Goal: Task Accomplishment & Management: Manage account settings

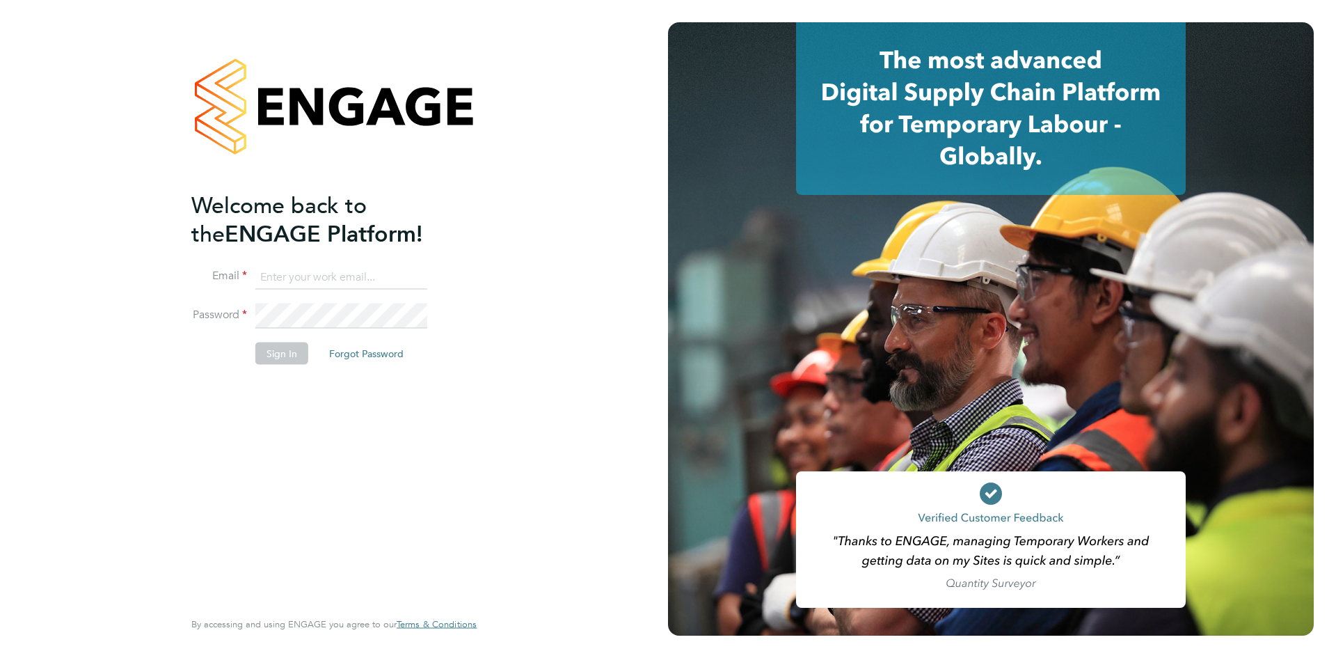
click at [363, 273] on input at bounding box center [341, 276] width 172 height 25
type input "michelle.suchley@berryrecruitment.co.uk"
click at [284, 353] on button "Sign In" at bounding box center [281, 353] width 53 height 22
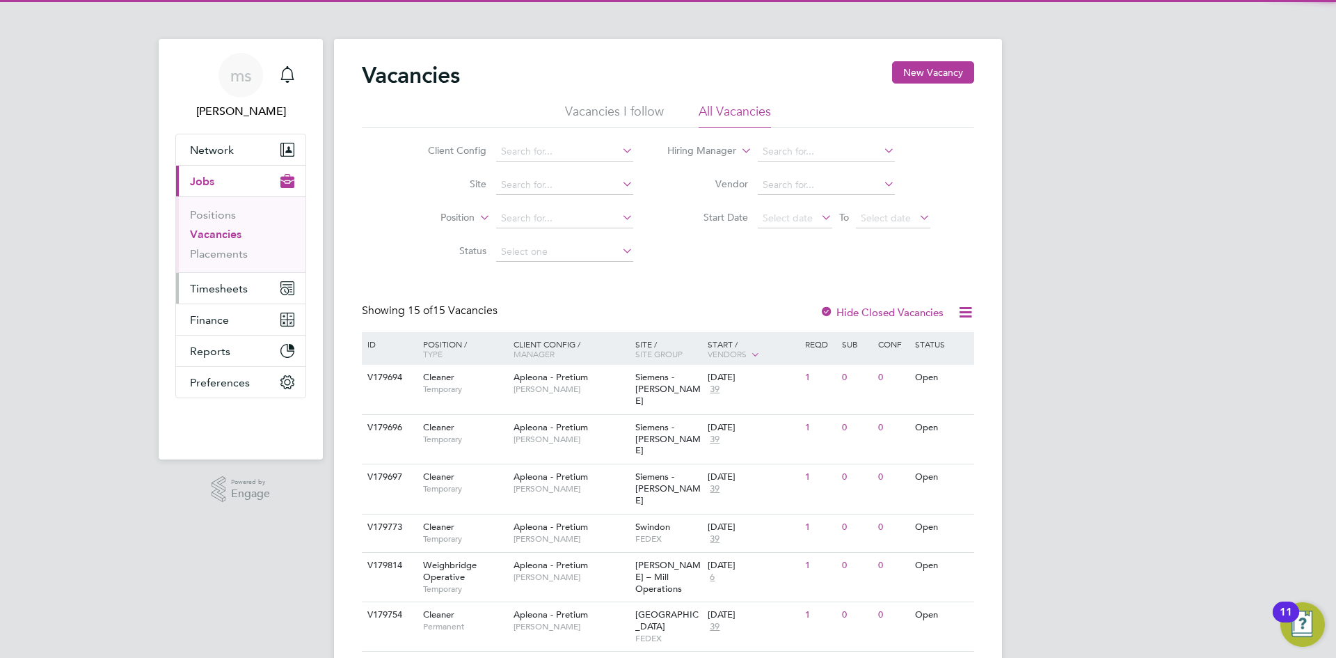
click at [270, 293] on button "Timesheets" at bounding box center [240, 288] width 129 height 31
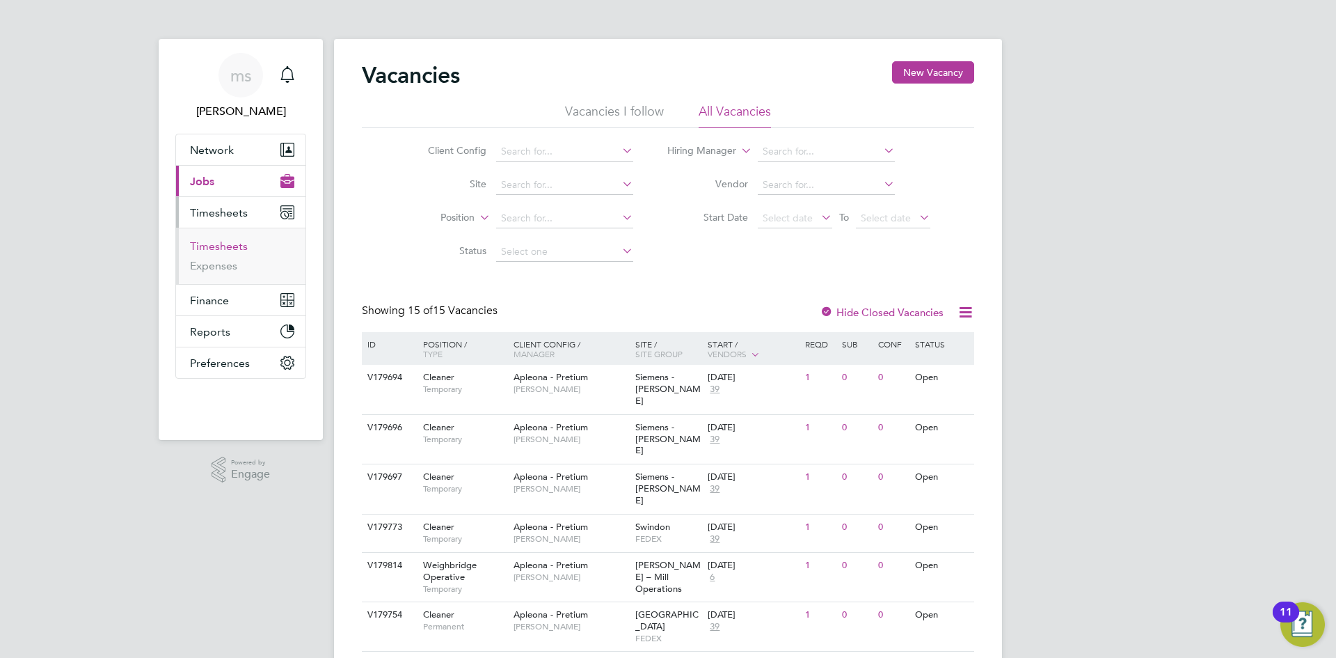
click at [242, 244] on link "Timesheets" at bounding box center [219, 245] width 58 height 13
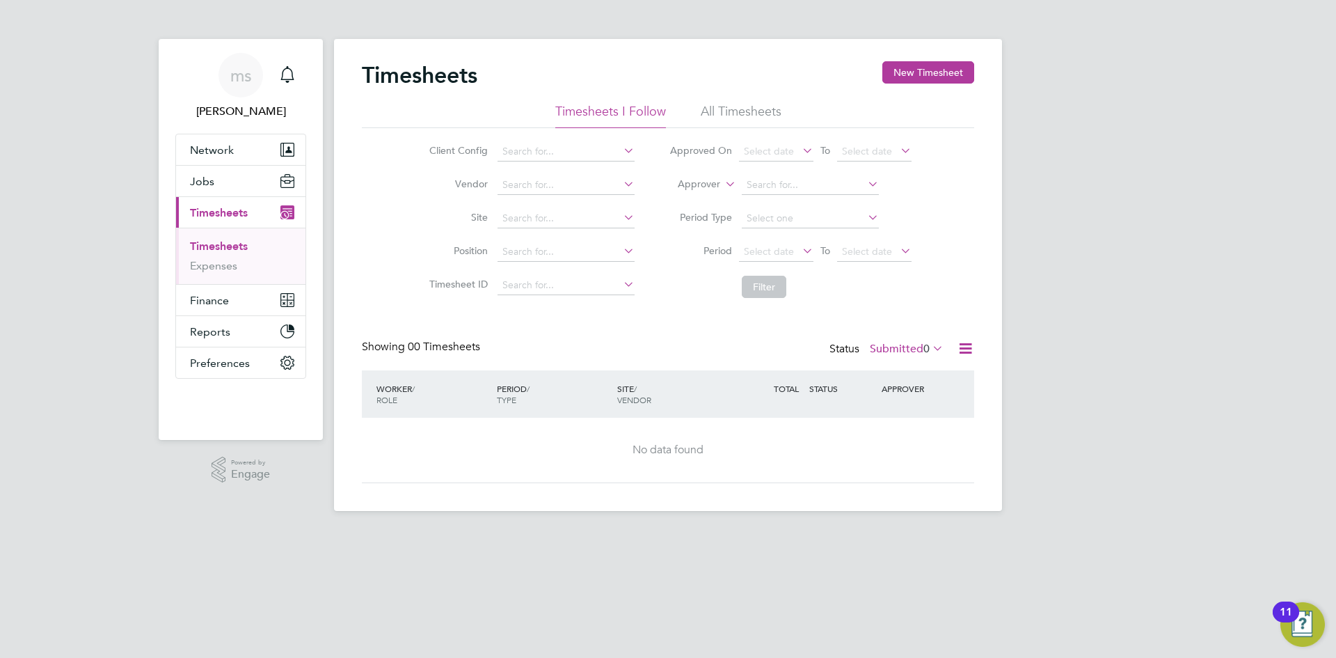
click at [738, 118] on li "All Timesheets" at bounding box center [741, 115] width 81 height 25
click at [617, 212] on input at bounding box center [565, 218] width 137 height 19
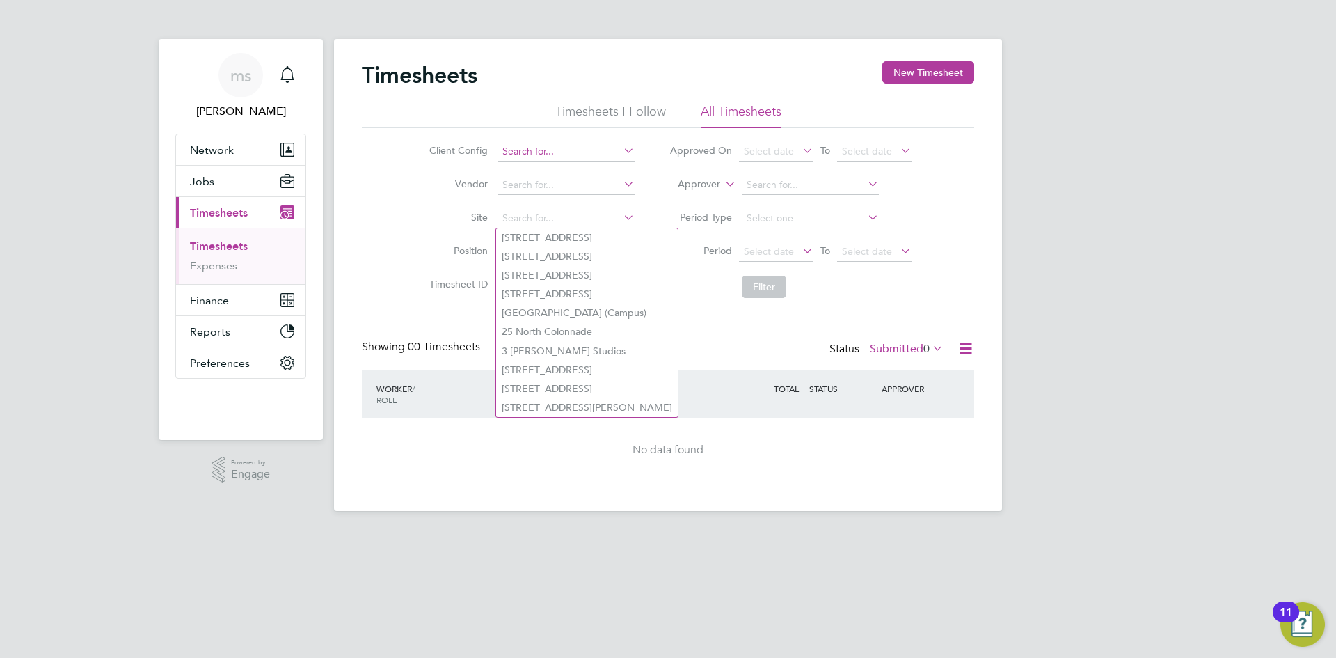
click at [612, 158] on input at bounding box center [565, 151] width 137 height 19
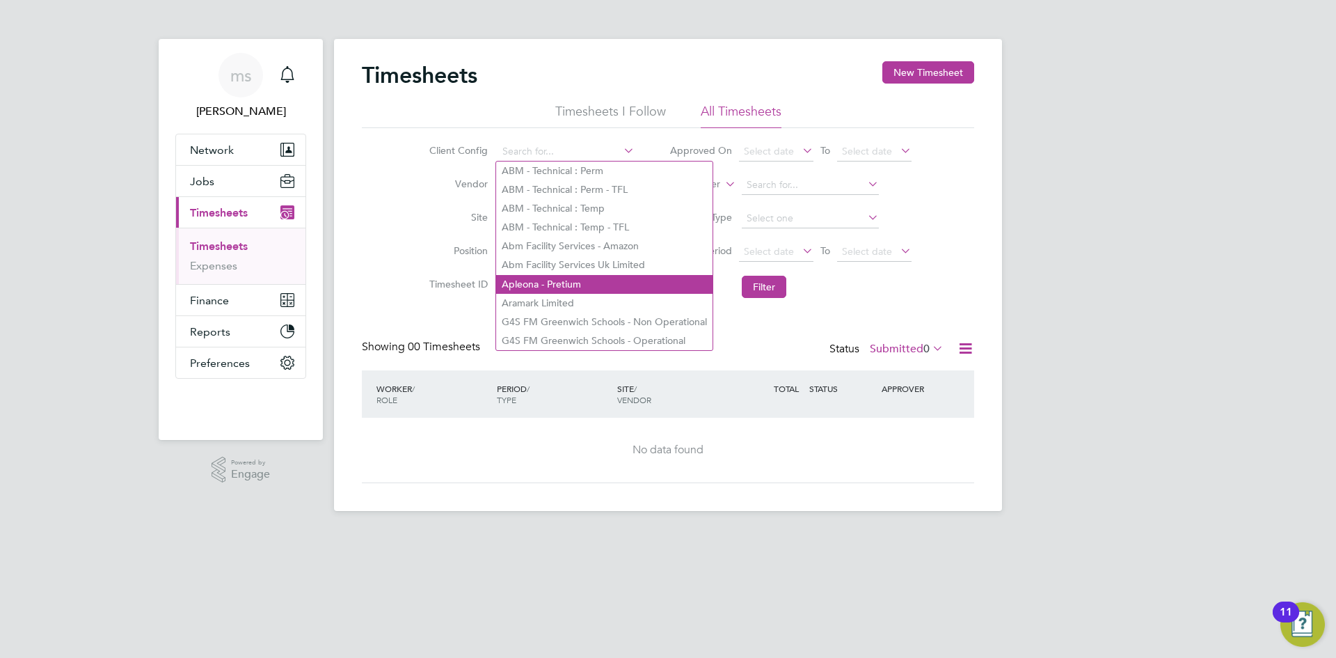
click at [612, 282] on li "Apleona - Pretium" at bounding box center [604, 284] width 216 height 19
type input "Apleona - Pretium"
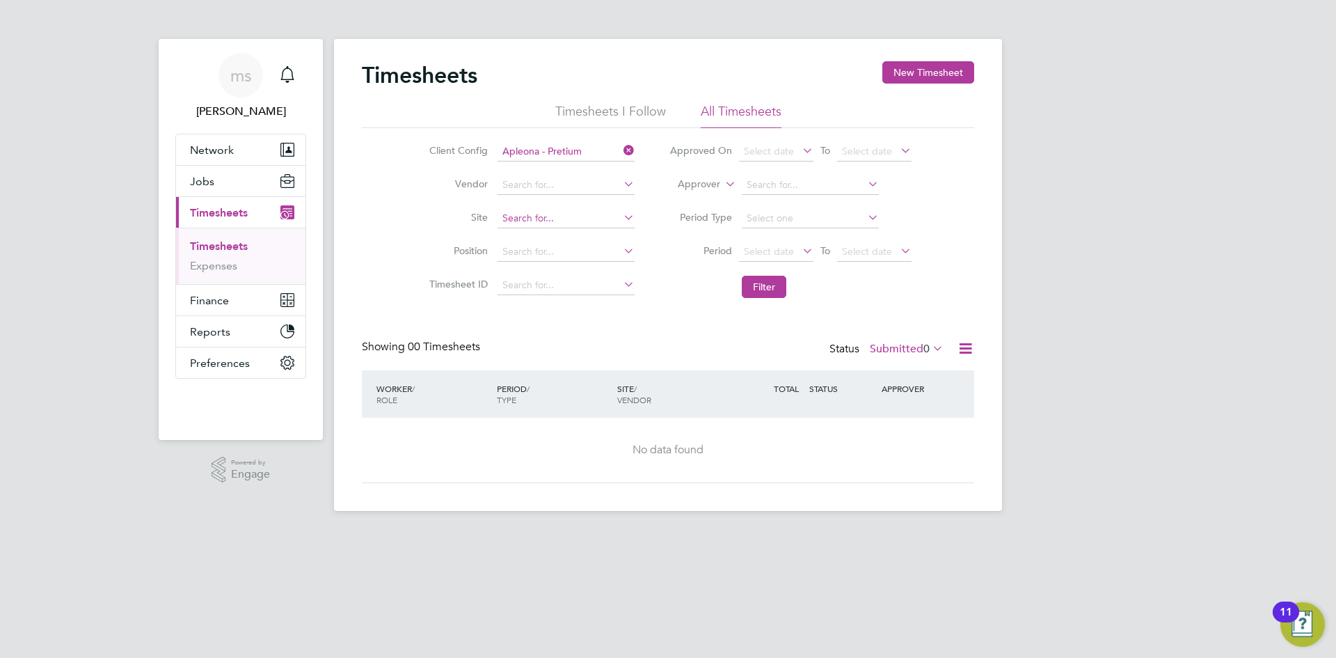
click at [606, 221] on input at bounding box center [565, 218] width 137 height 19
click at [755, 285] on button "Filter" at bounding box center [764, 287] width 45 height 22
click at [689, 284] on li "Filter" at bounding box center [790, 287] width 277 height 36
click at [799, 150] on icon at bounding box center [799, 150] width 0 height 19
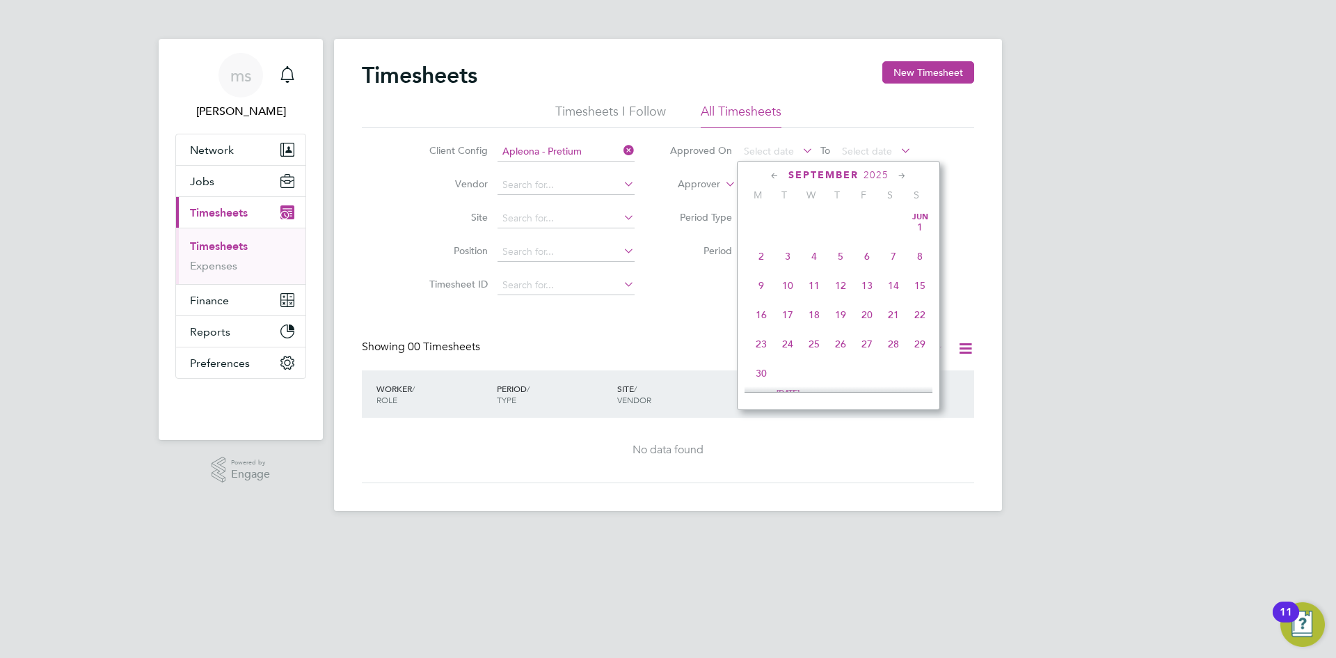
scroll to position [422, 0]
click at [822, 118] on ul "Timesheets I Follow All Timesheets" at bounding box center [668, 115] width 612 height 25
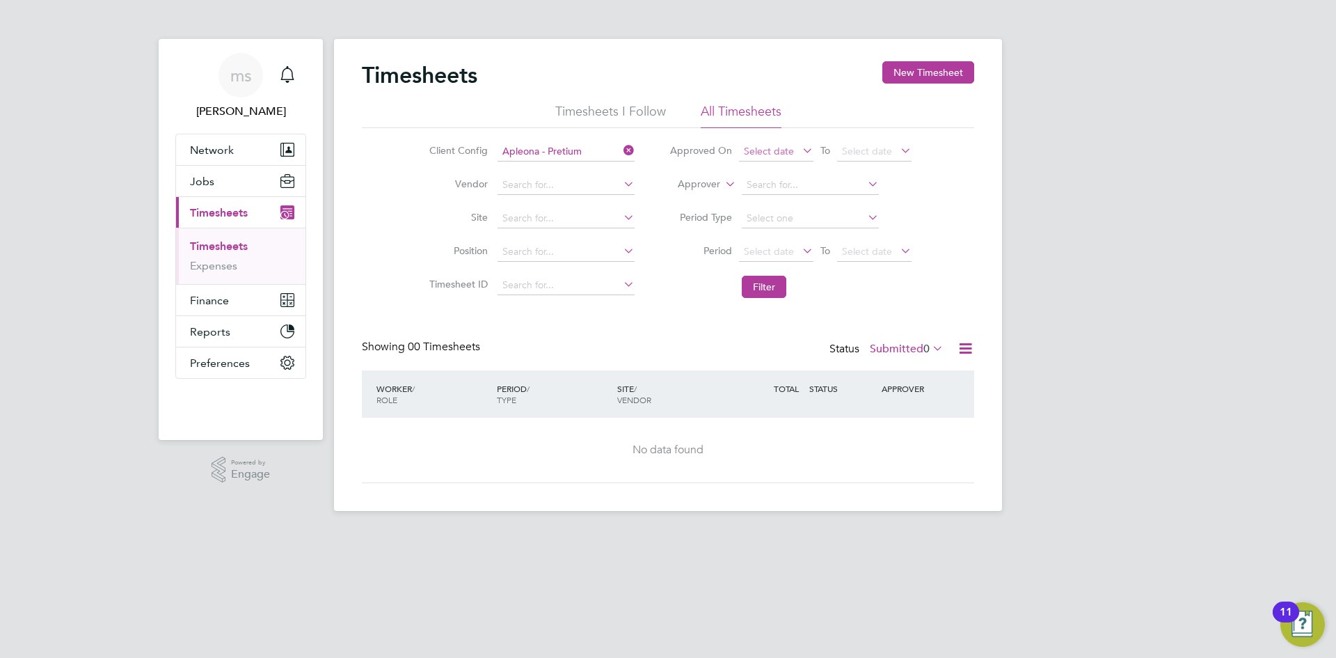
click at [797, 153] on span "Select date" at bounding box center [776, 152] width 74 height 19
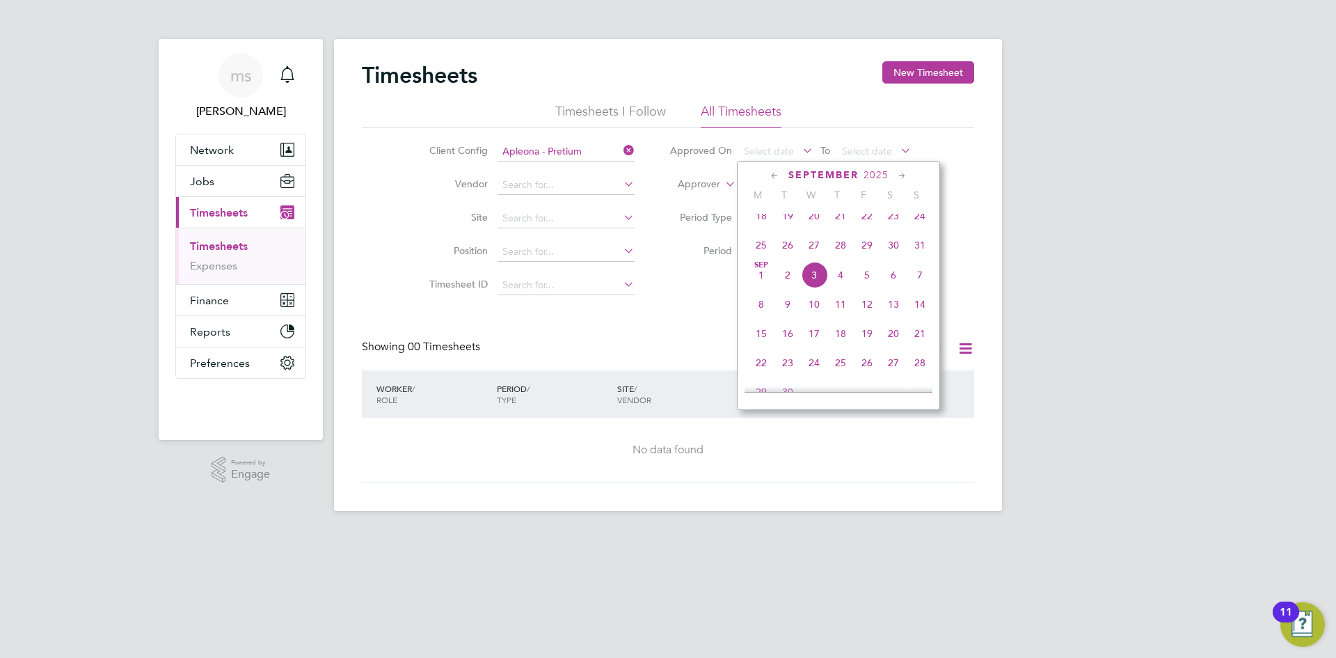
click at [759, 246] on span "25" at bounding box center [761, 245] width 26 height 26
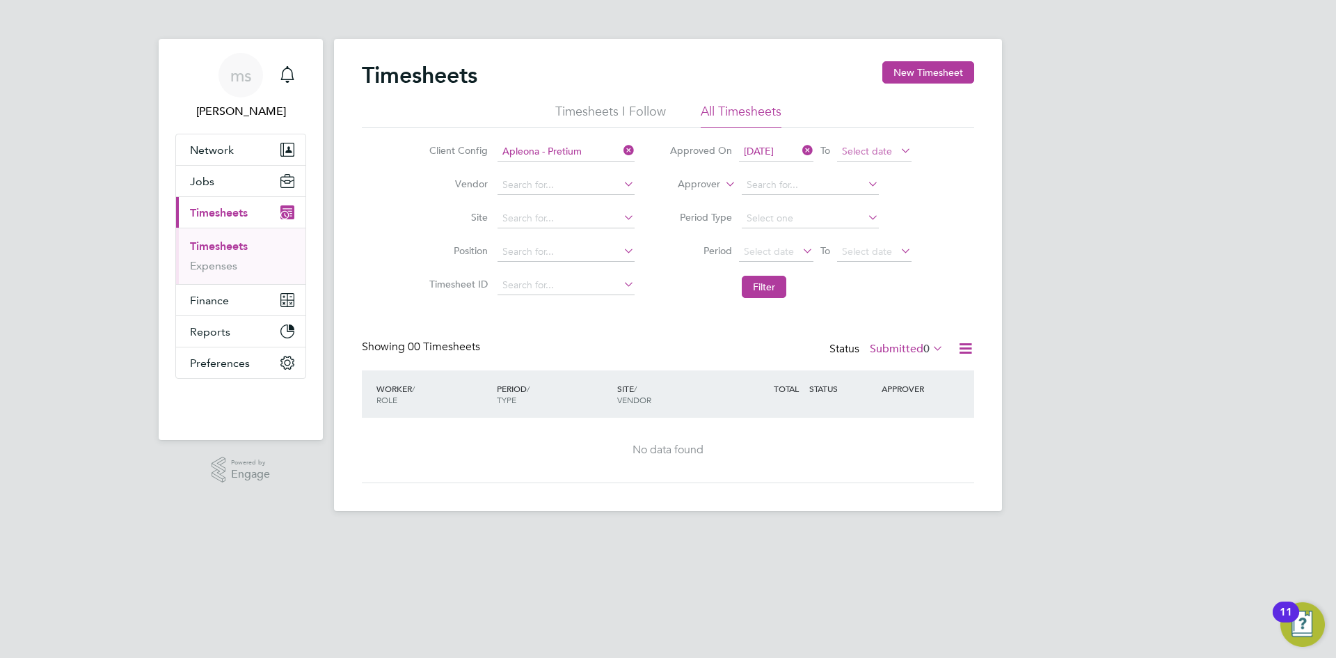
click at [848, 155] on span "Select date" at bounding box center [867, 151] width 50 height 13
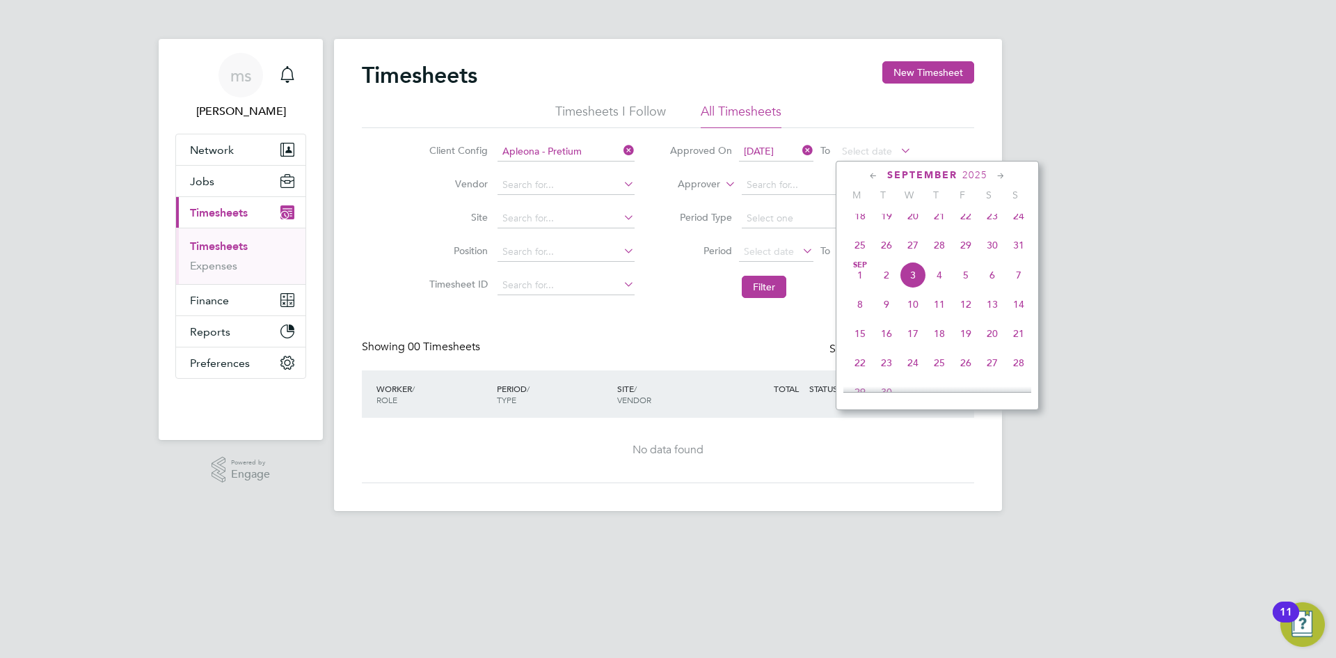
click at [914, 284] on span "3" at bounding box center [913, 275] width 26 height 26
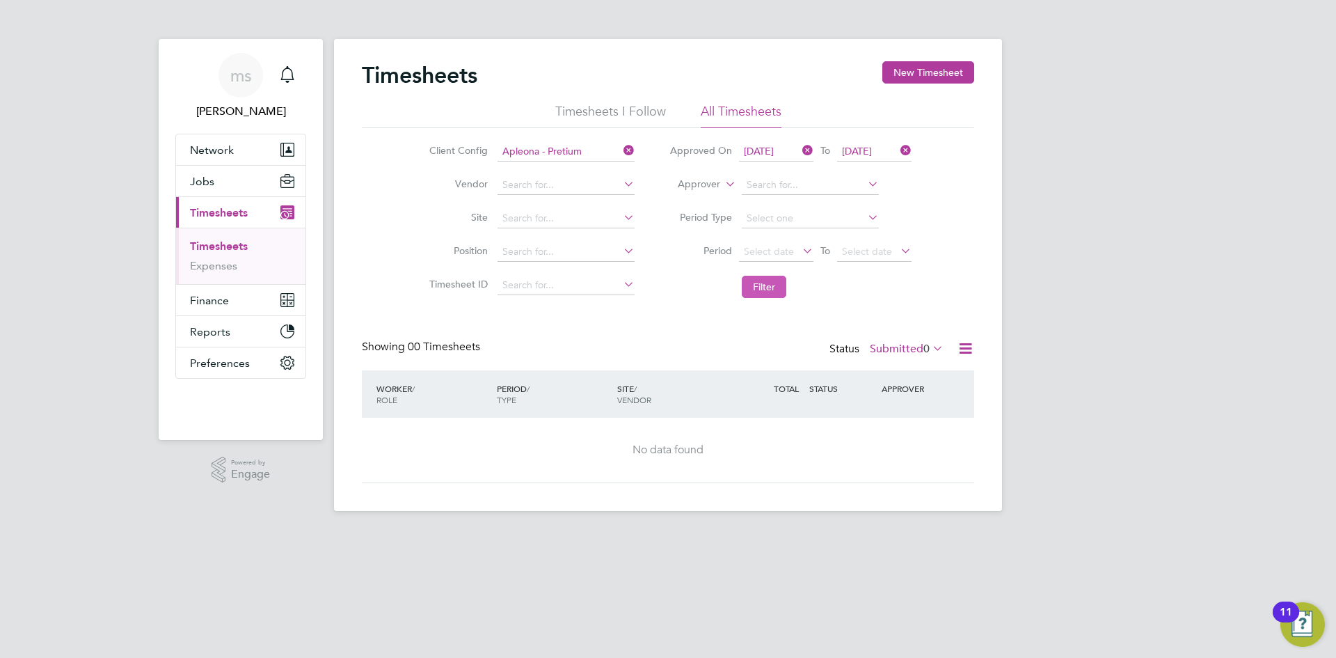
click at [764, 287] on button "Filter" at bounding box center [764, 287] width 45 height 22
click at [977, 347] on div "Timesheets New Timesheet Timesheets I Follow All Timesheets Client Config Apleo…" at bounding box center [668, 275] width 668 height 472
click at [957, 347] on icon at bounding box center [965, 348] width 17 height 17
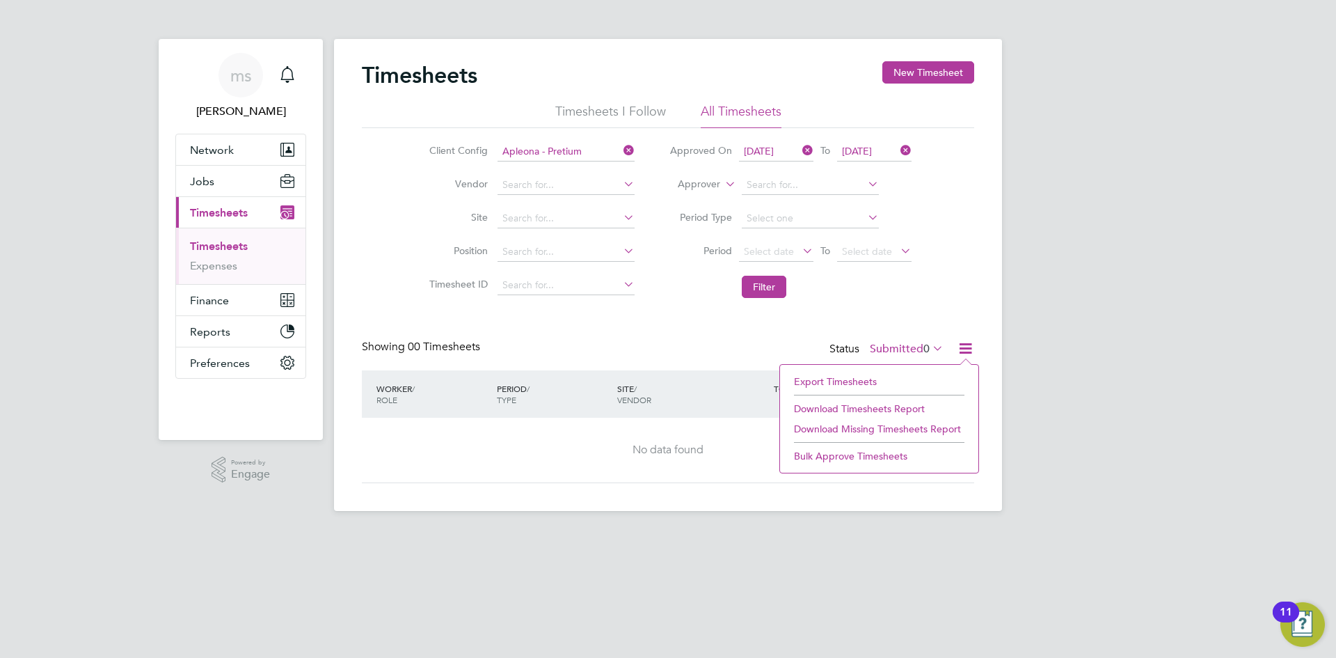
click at [687, 319] on div "Timesheets New Timesheet Timesheets I Follow All Timesheets Client Config Apleo…" at bounding box center [668, 272] width 612 height 422
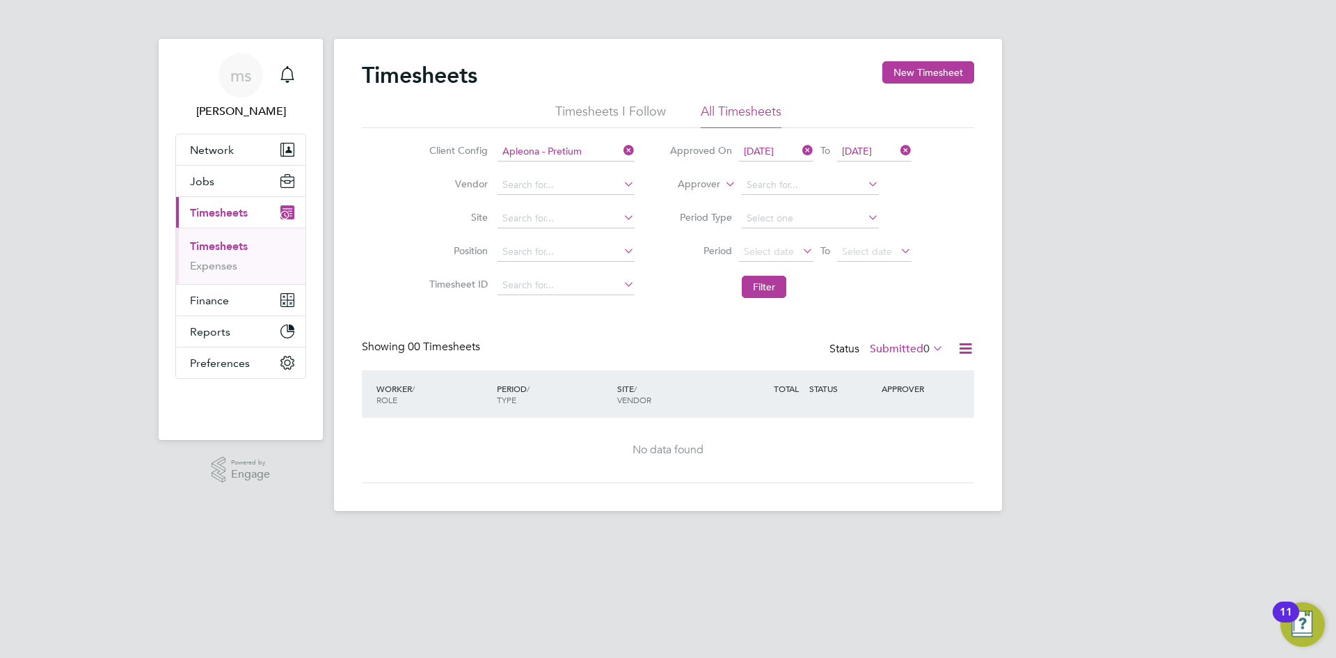
click at [621, 147] on icon at bounding box center [621, 150] width 0 height 19
click at [581, 154] on input at bounding box center [565, 151] width 137 height 19
click at [1040, 139] on div "ms michelle suchley Notifications Applications: Network Team Members Businesses…" at bounding box center [668, 266] width 1336 height 533
click at [267, 182] on button "Jobs" at bounding box center [240, 181] width 129 height 31
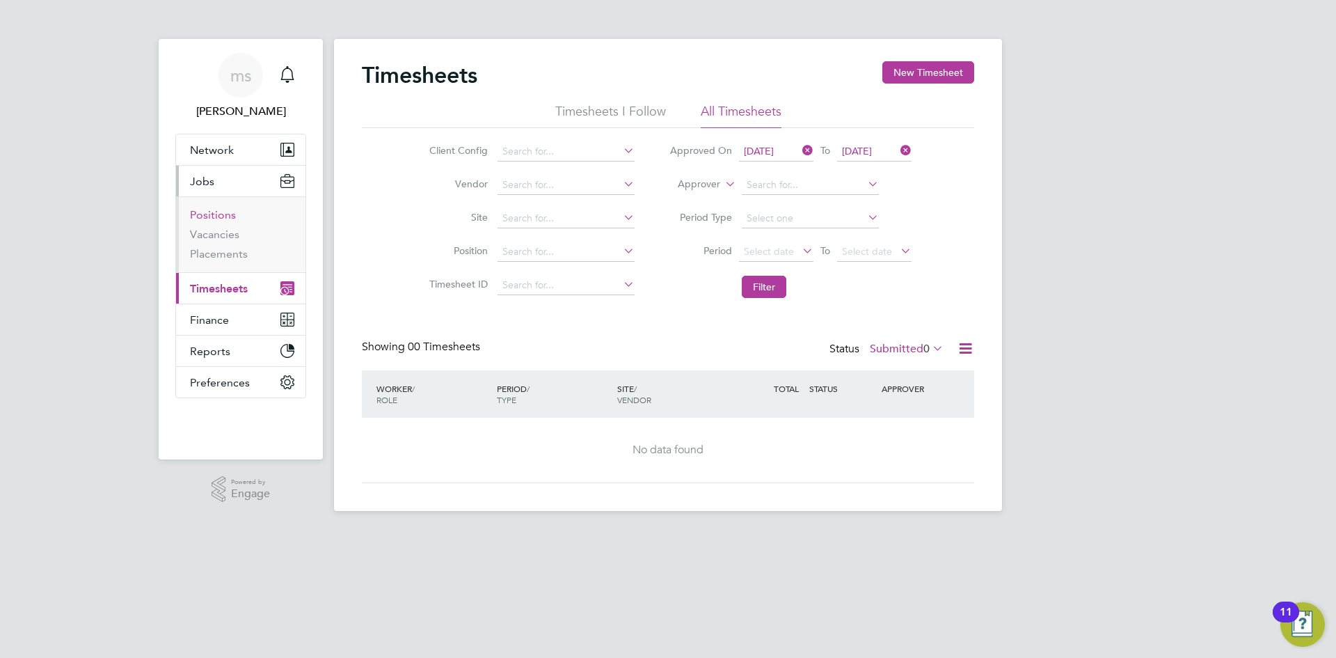
click at [221, 214] on link "Positions" at bounding box center [213, 214] width 46 height 13
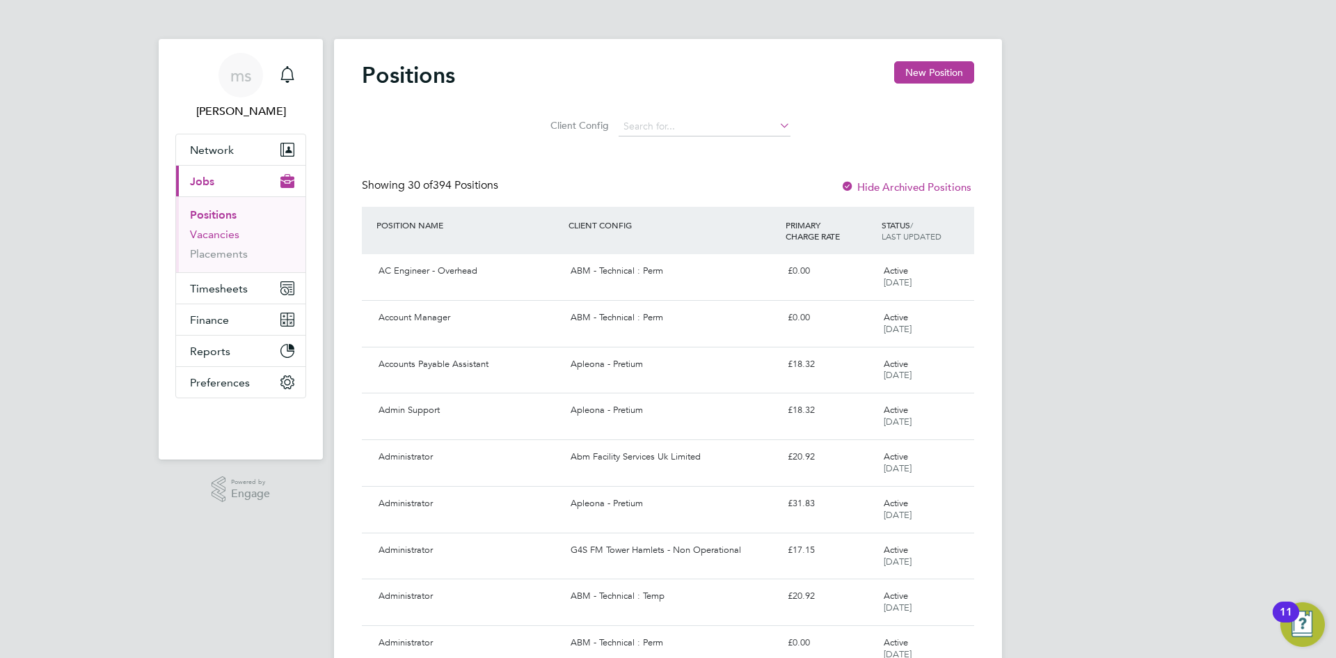
click at [220, 231] on link "Vacancies" at bounding box center [214, 234] width 49 height 13
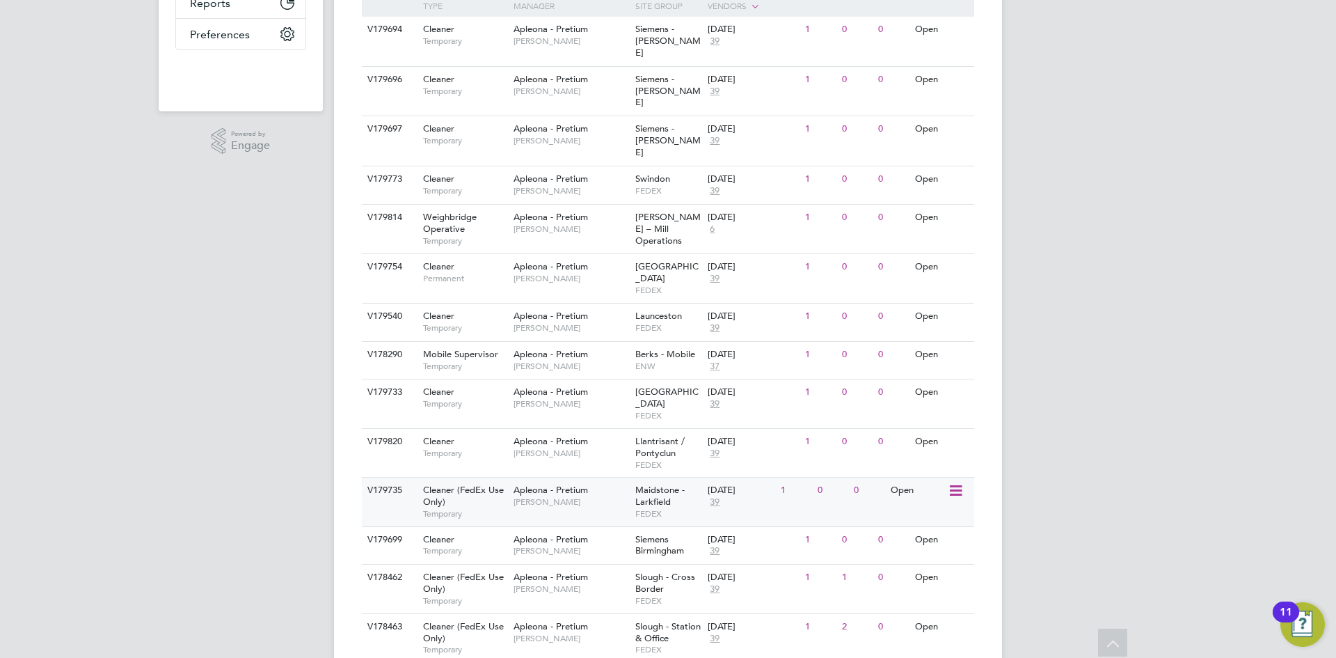
scroll to position [394, 0]
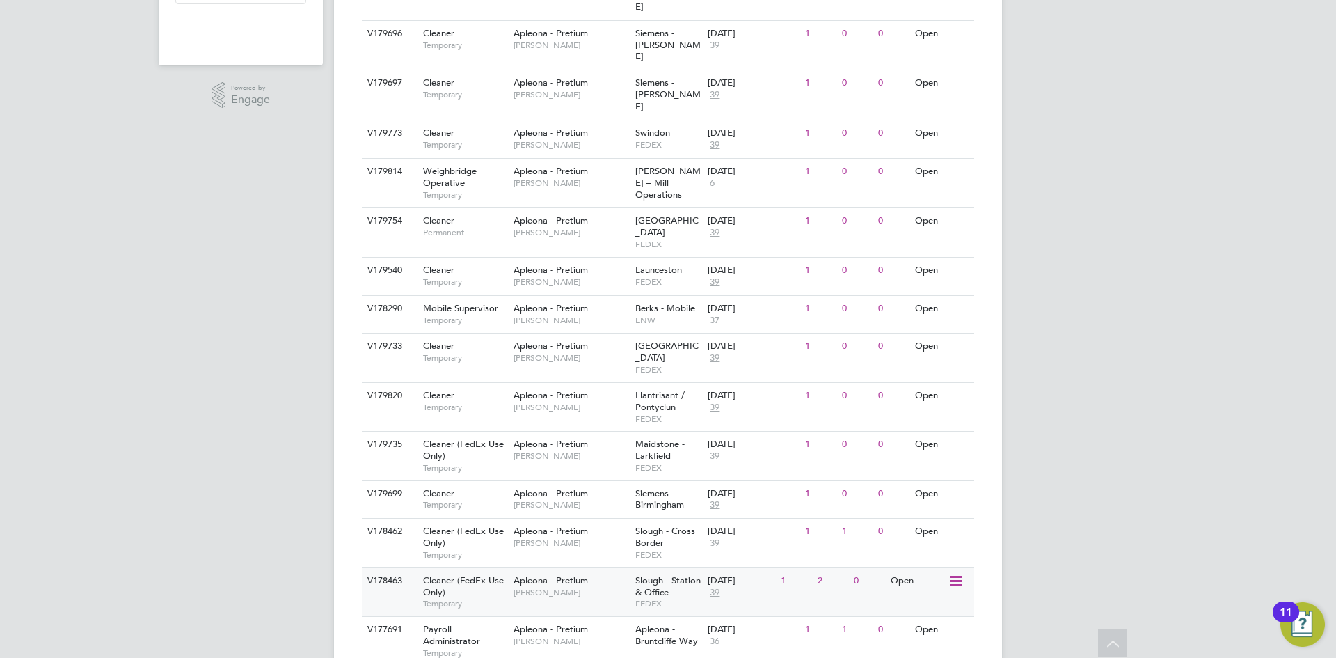
click at [593, 568] on div "Apleona - Pretium Tracy Sellick" at bounding box center [571, 586] width 122 height 36
click at [552, 537] on span "[PERSON_NAME]" at bounding box center [571, 542] width 115 height 11
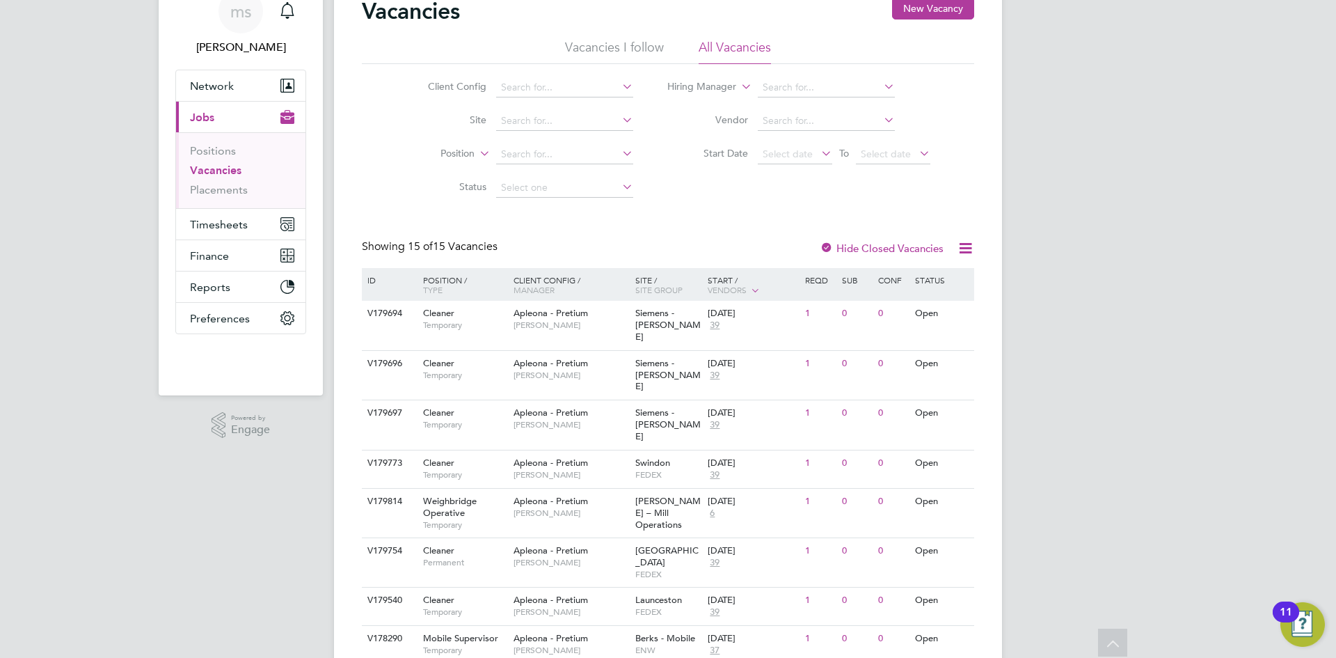
scroll to position [46, 0]
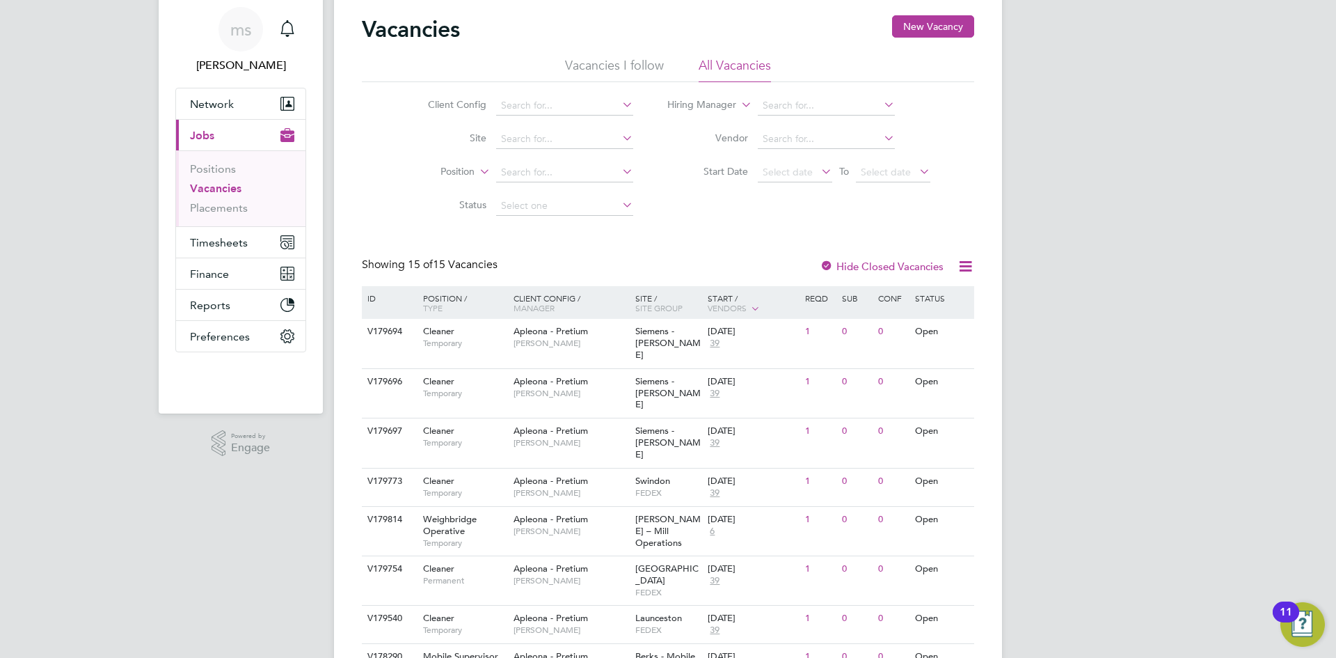
click at [827, 261] on div at bounding box center [827, 267] width 14 height 14
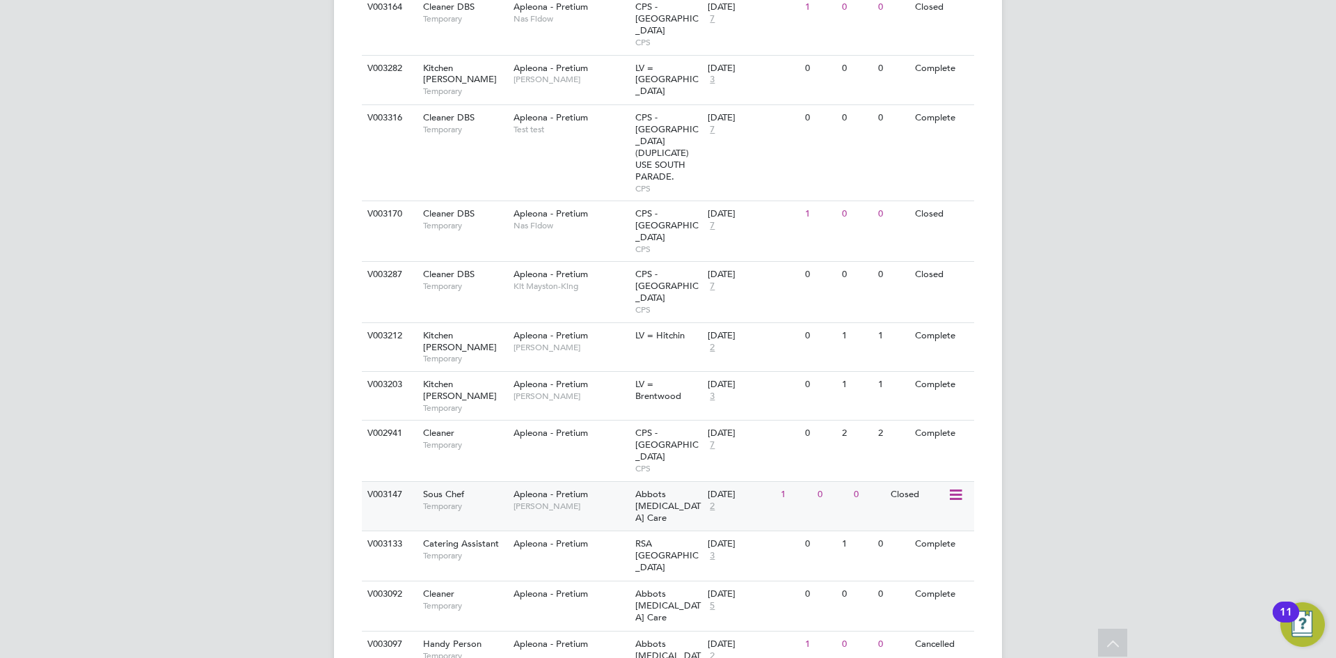
scroll to position [1099, 0]
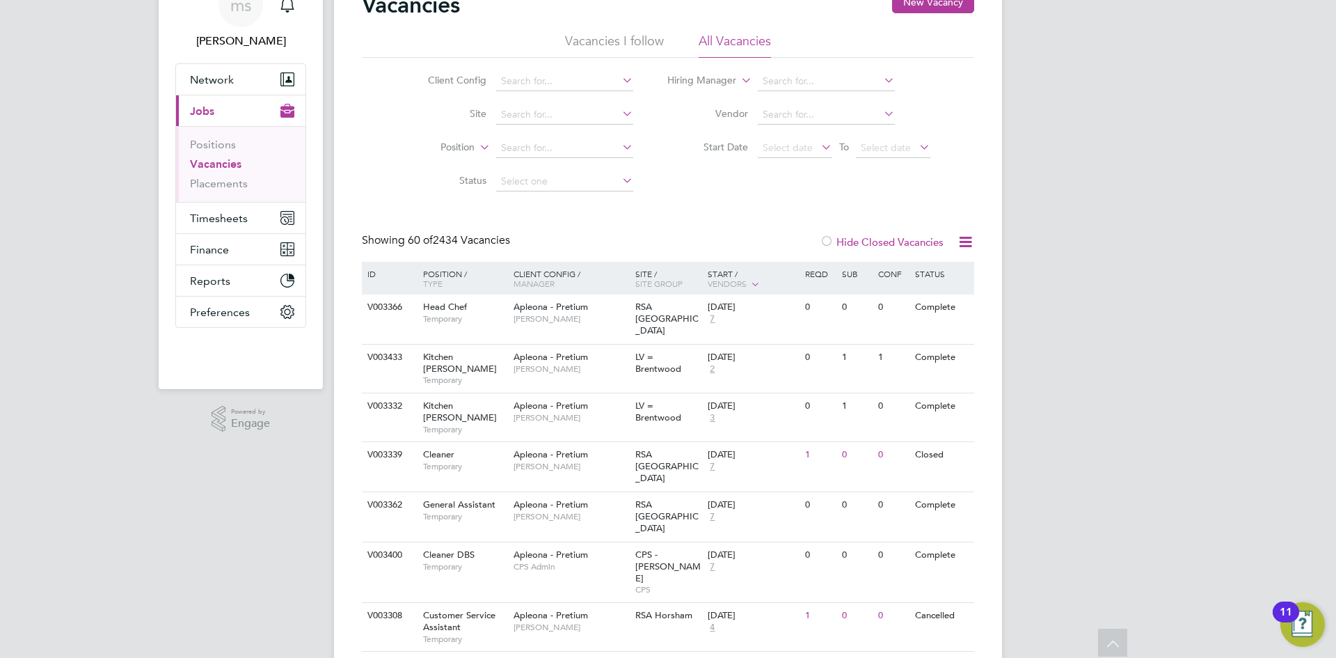
scroll to position [0, 0]
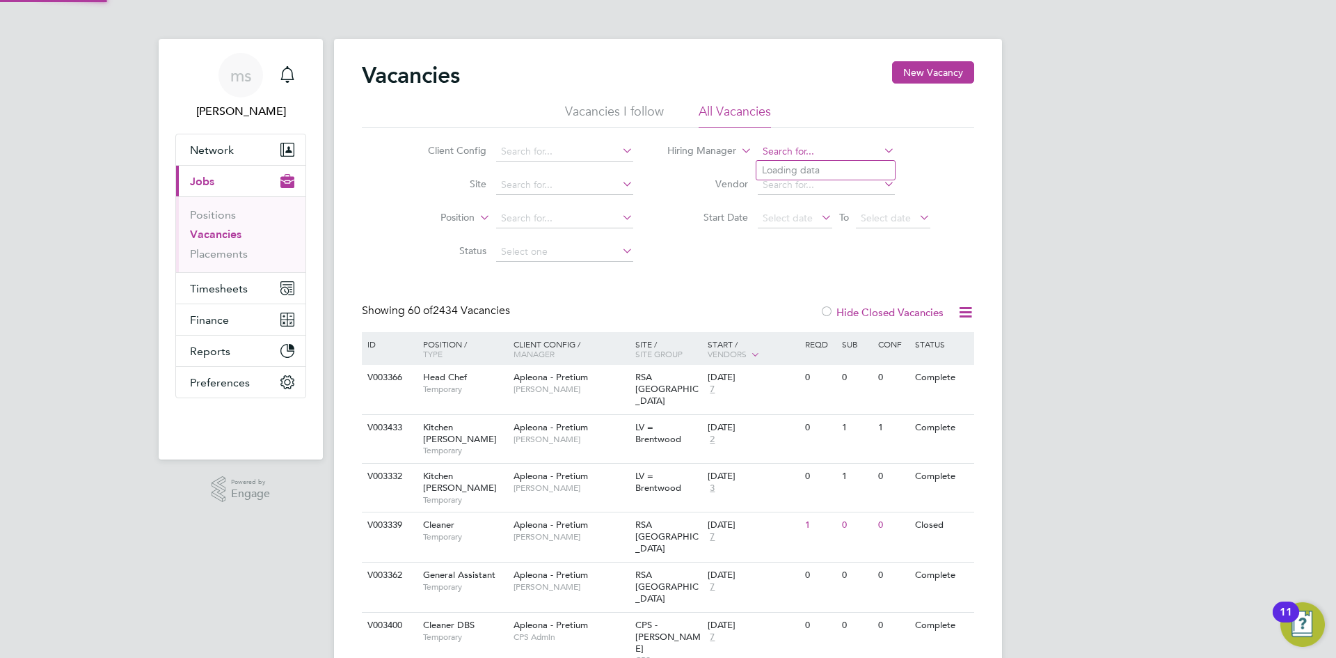
click at [766, 150] on input at bounding box center [826, 151] width 137 height 19
click at [815, 186] on li "Tracy Sellick" at bounding box center [842, 189] width 172 height 19
type input "[PERSON_NAME]"
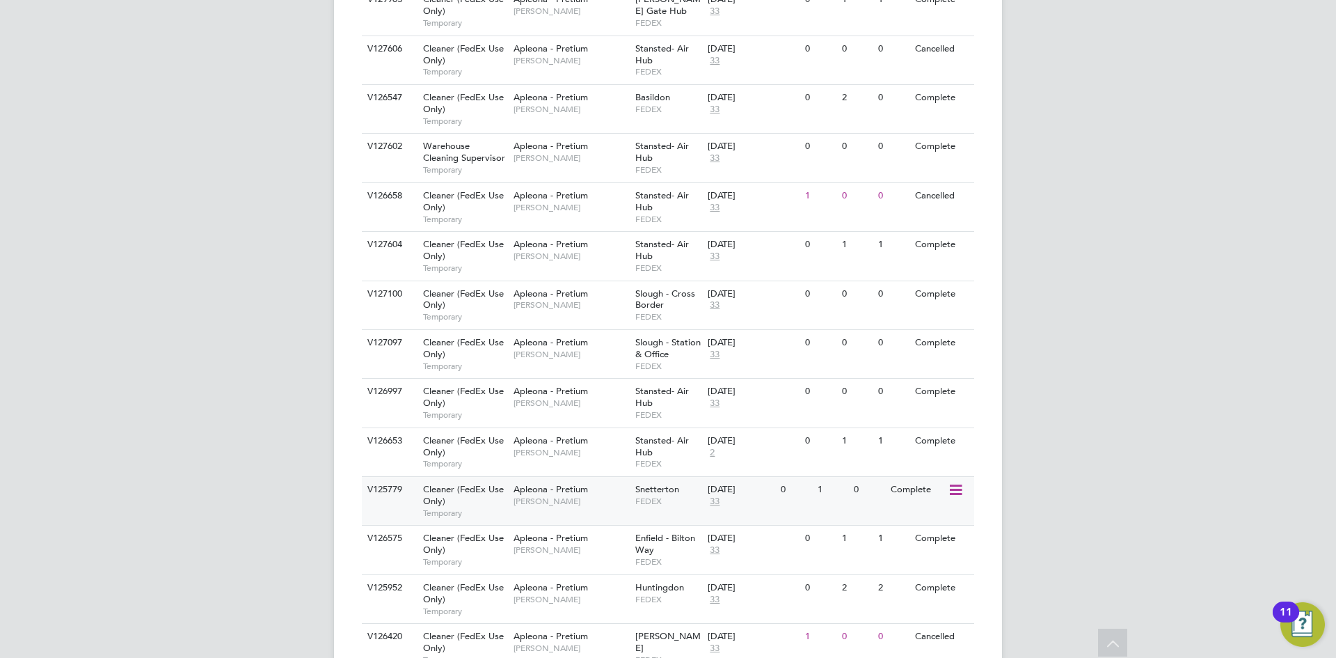
scroll to position [696, 0]
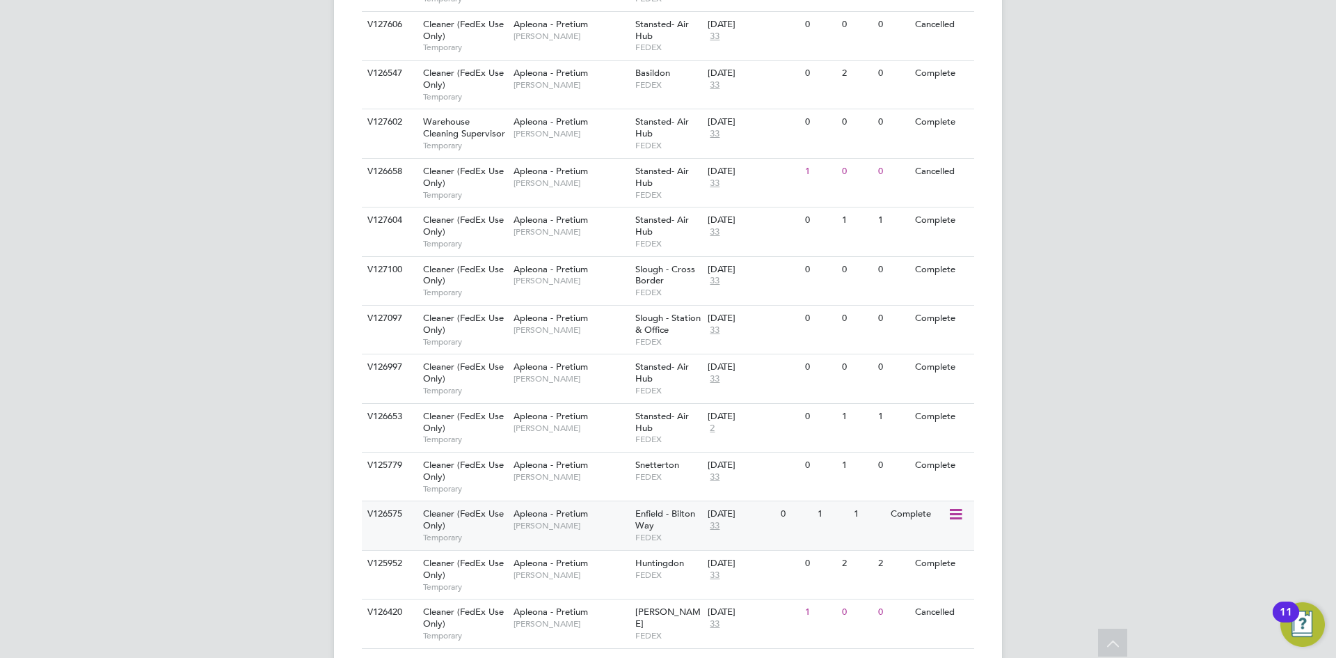
click at [600, 519] on div "Apleona - Pretium Tracy Sellick" at bounding box center [571, 519] width 122 height 36
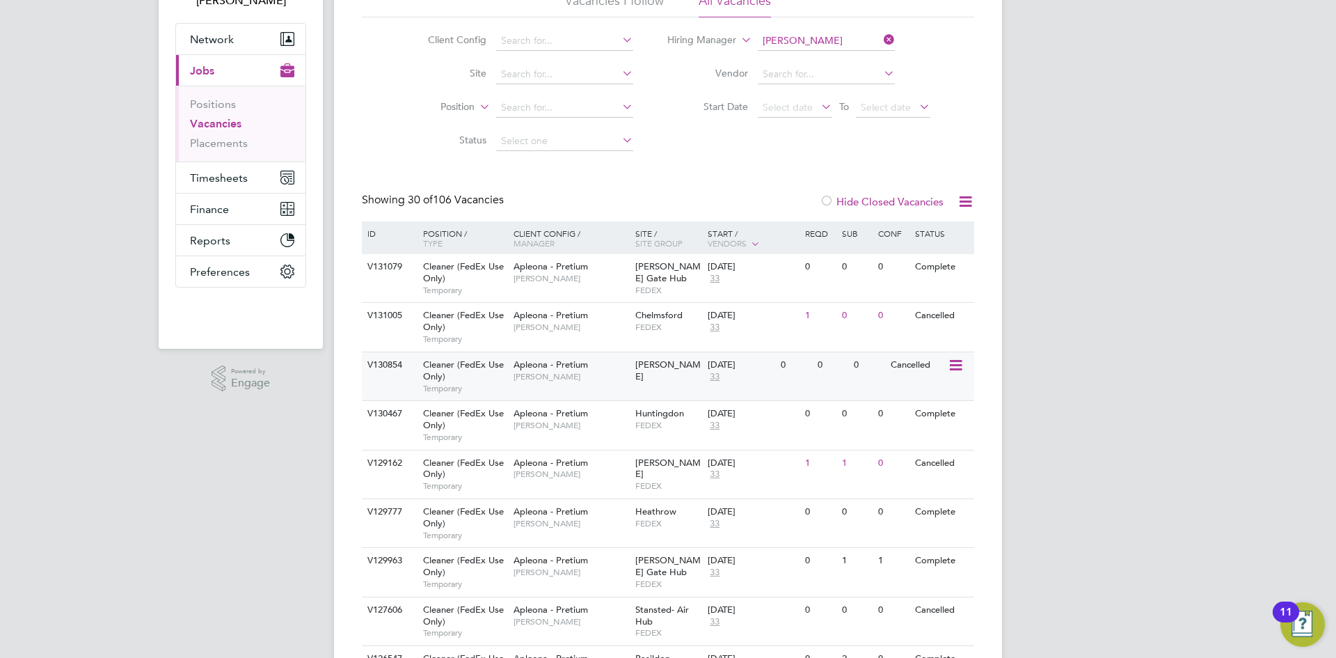
scroll to position [209, 0]
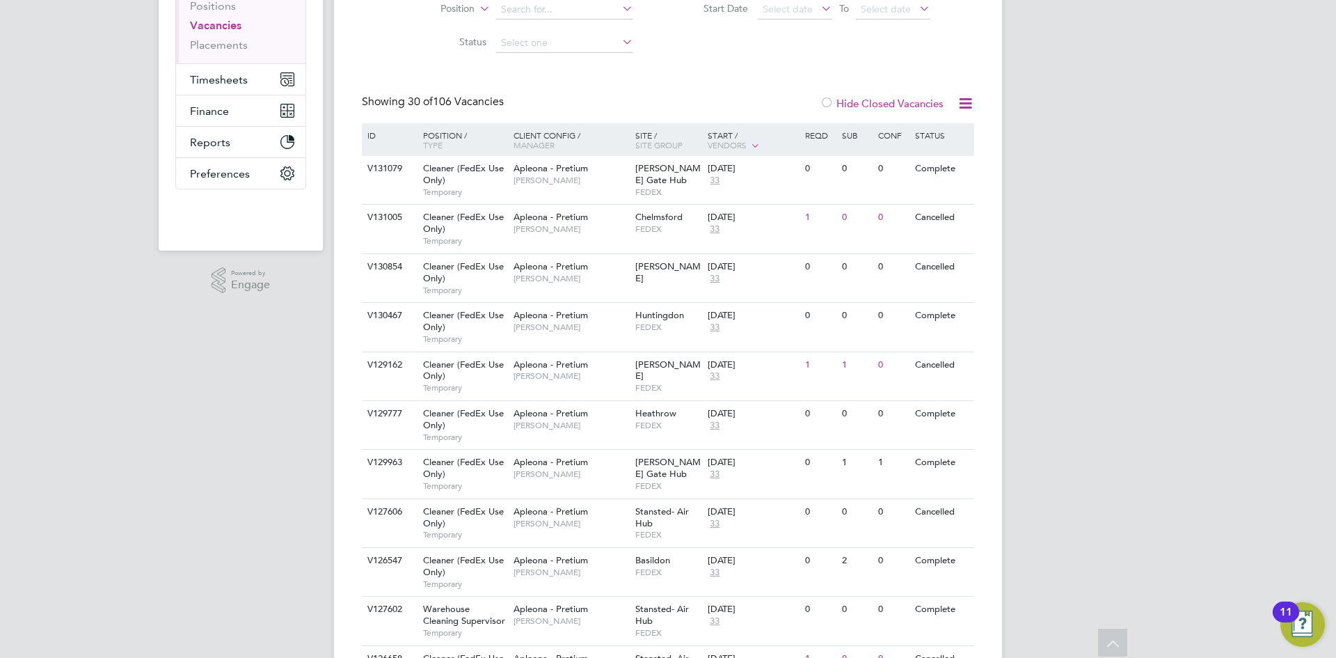
click at [747, 144] on span "Vendors" at bounding box center [727, 144] width 39 height 11
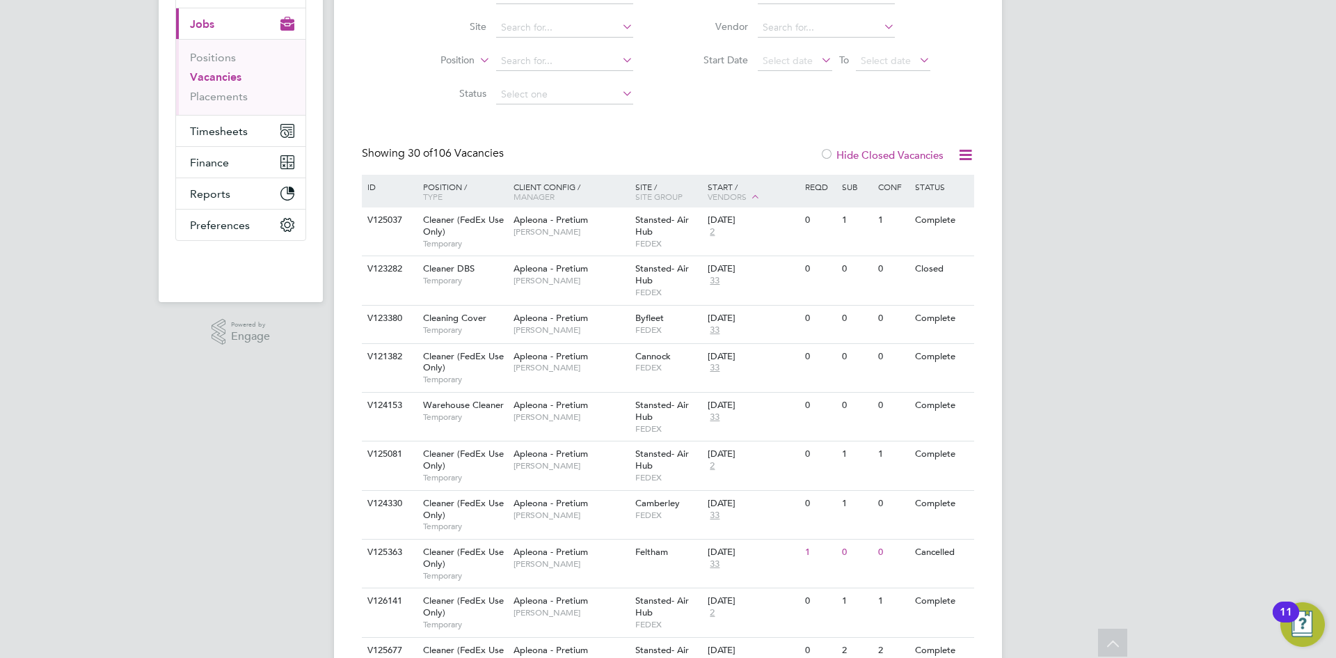
scroll to position [70, 0]
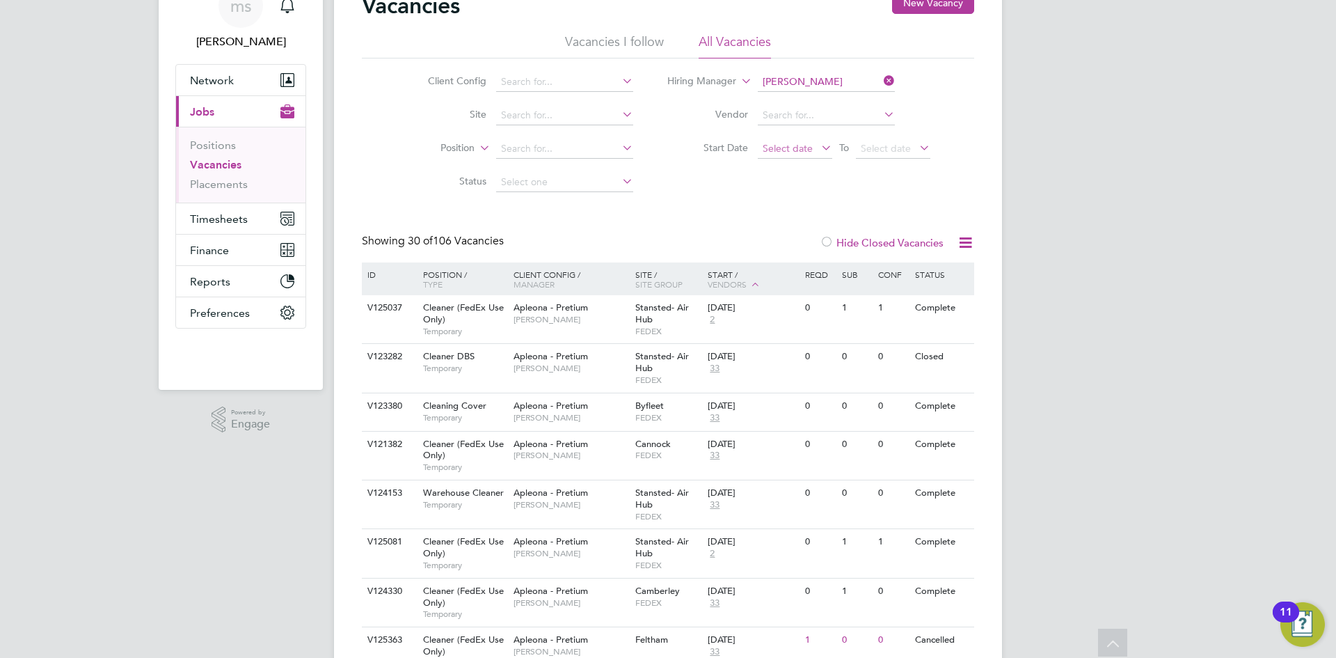
click at [804, 141] on span "Select date" at bounding box center [795, 149] width 74 height 19
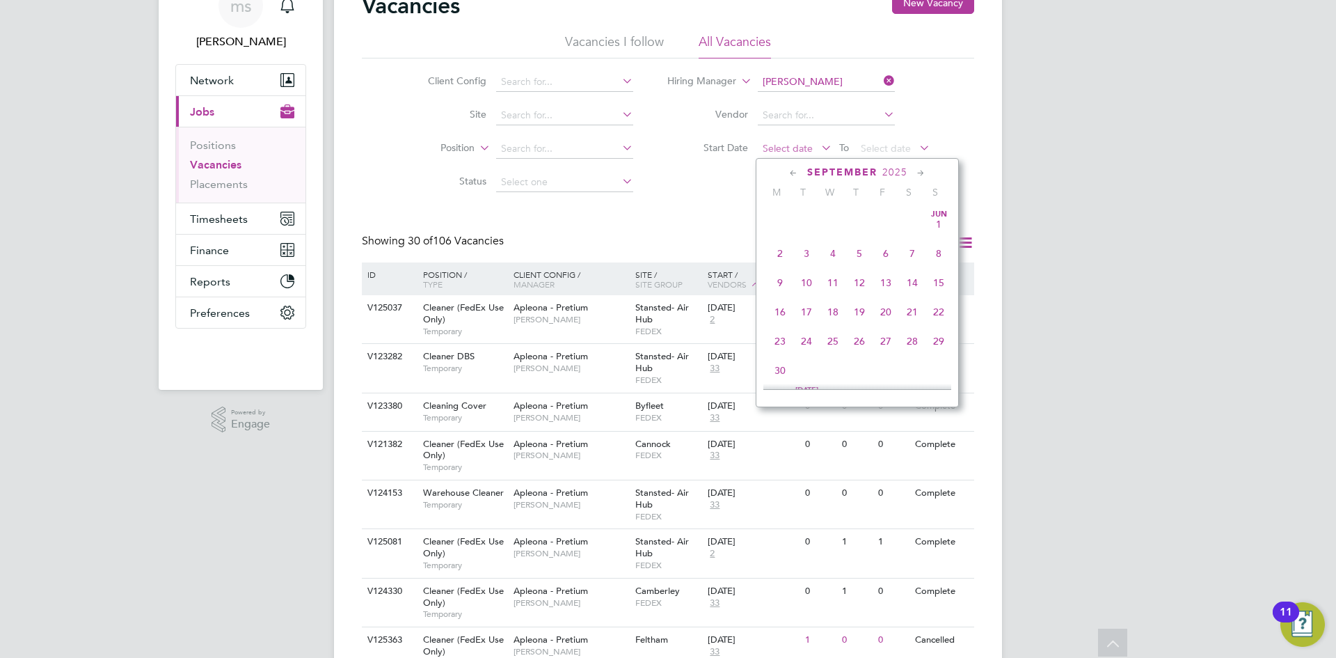
scroll to position [422, 0]
click at [778, 250] on span "25" at bounding box center [780, 242] width 26 height 26
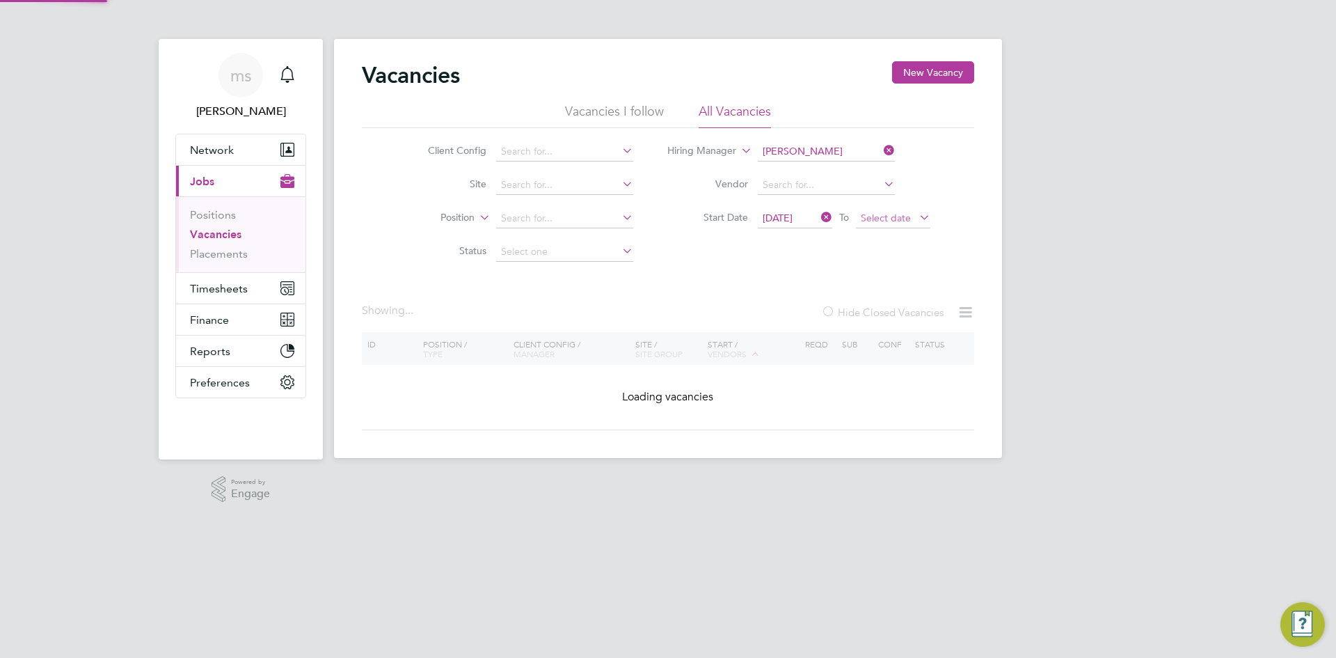
click at [873, 214] on span "Select date" at bounding box center [886, 218] width 50 height 13
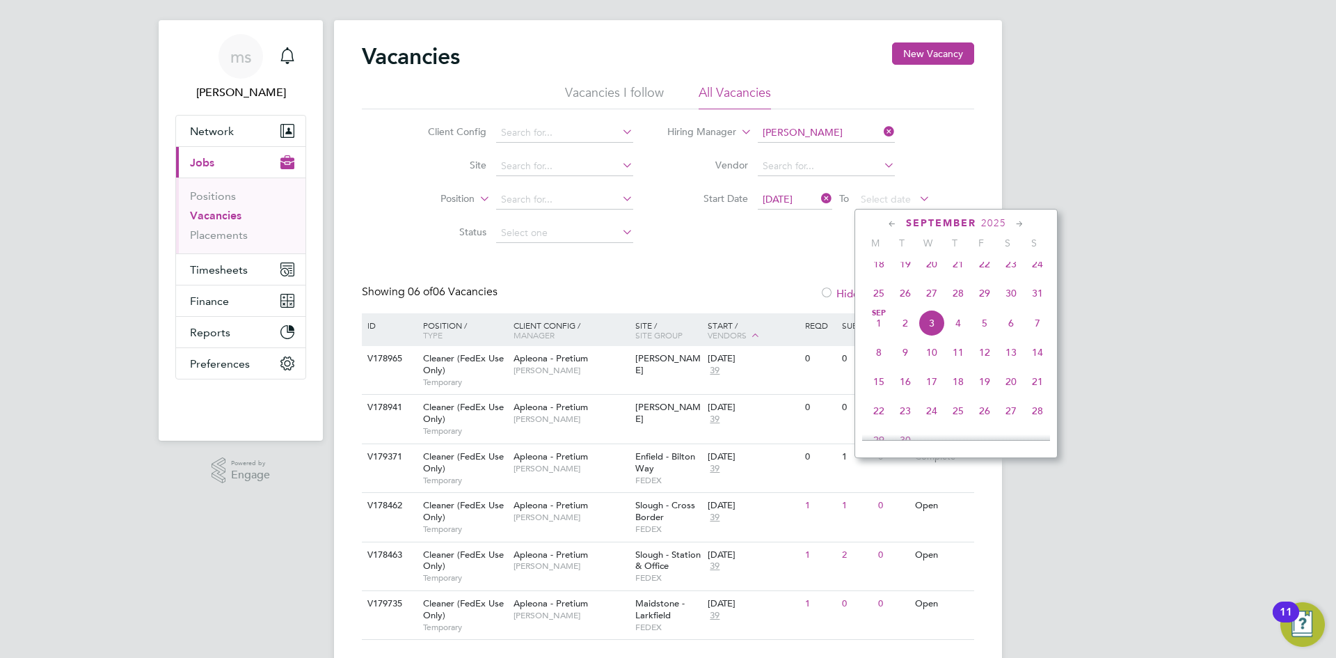
scroll to position [51, 0]
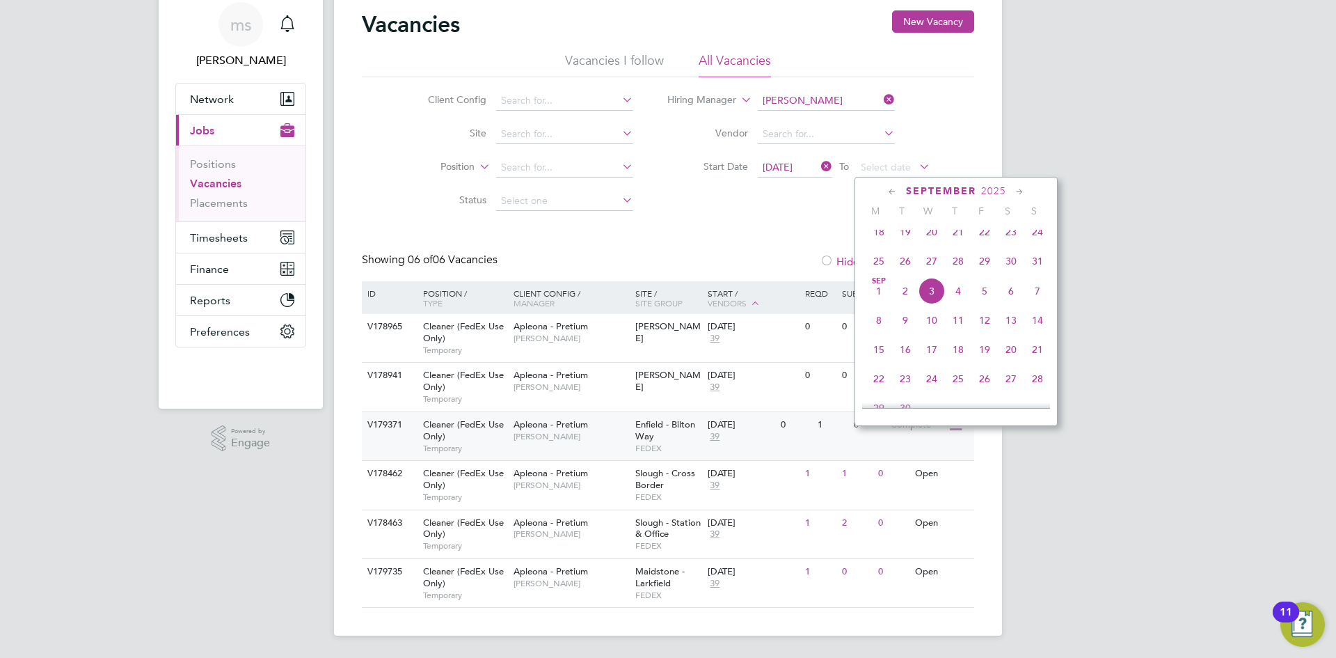
click at [682, 426] on span "Enfield - Bilton Way" at bounding box center [665, 430] width 60 height 24
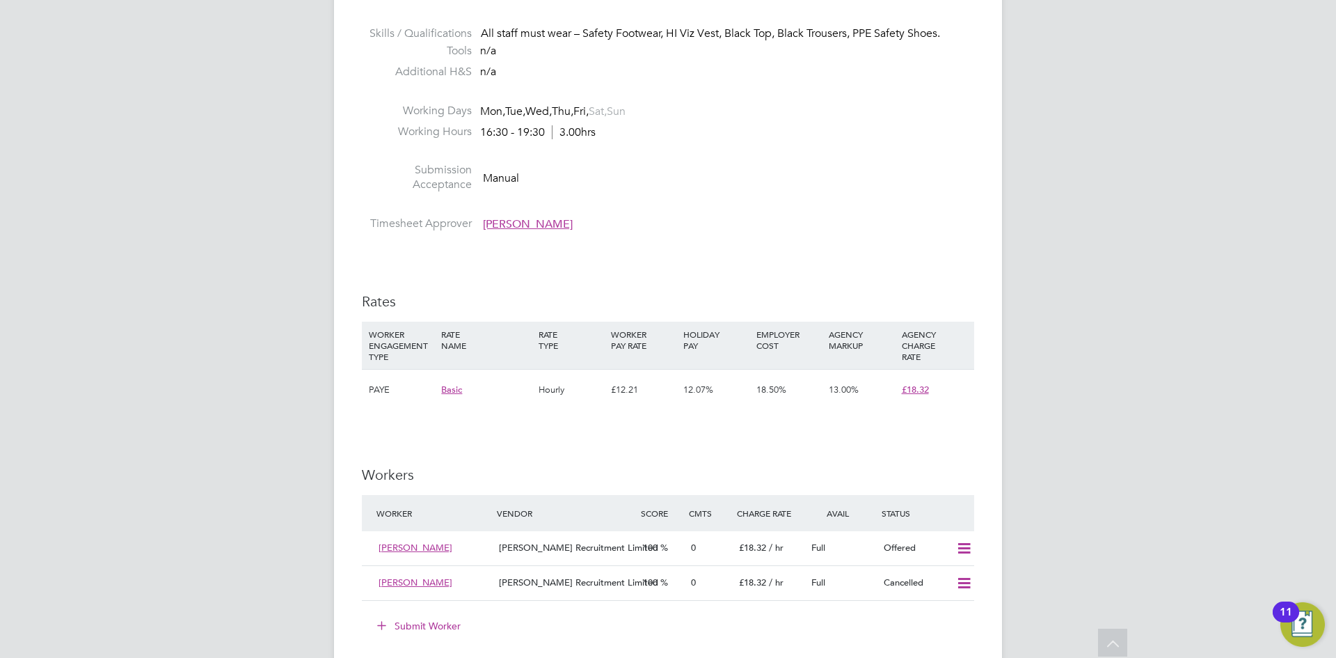
scroll to position [765, 0]
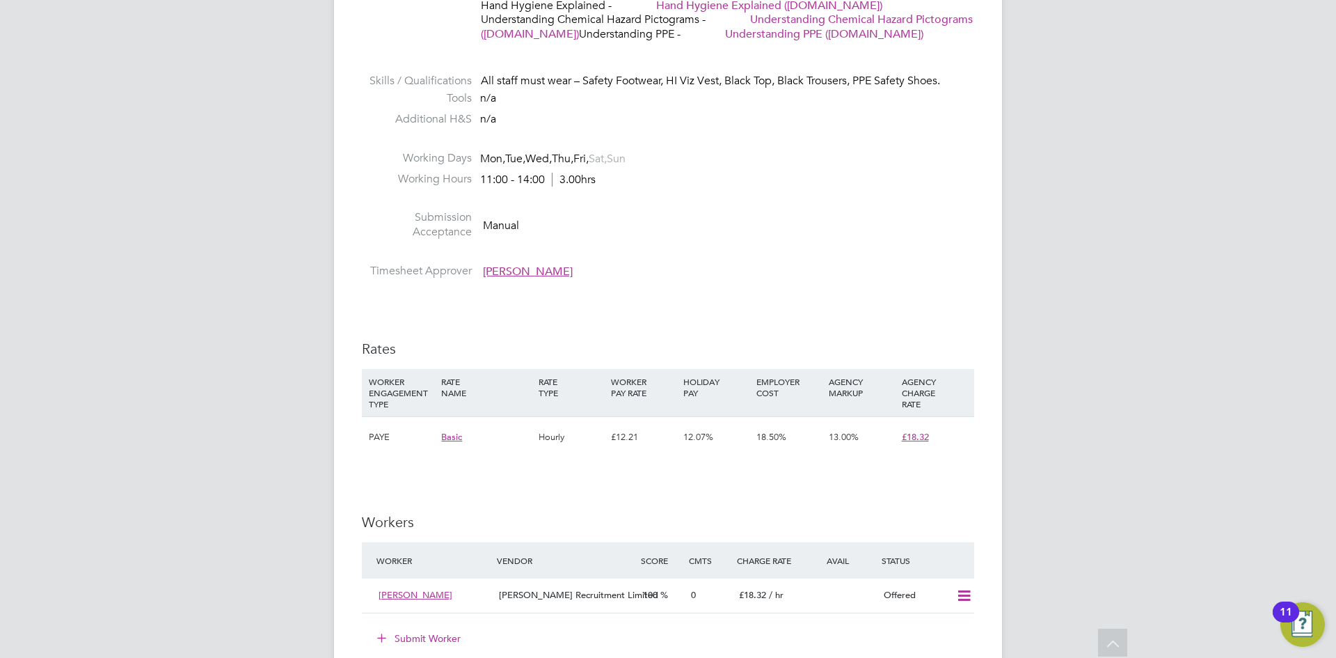
scroll to position [1044, 0]
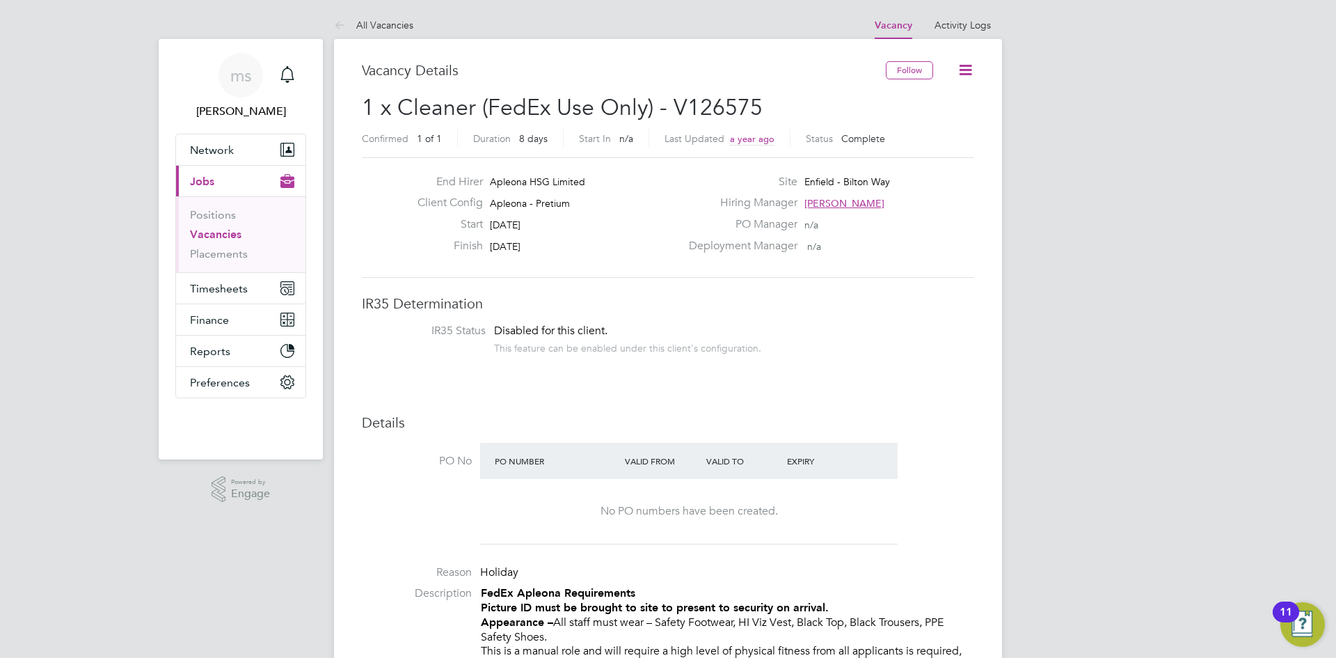
drag, startPoint x: 548, startPoint y: 224, endPoint x: 479, endPoint y: 225, distance: 68.9
click at [479, 225] on div "Start 31 May 2024" at bounding box center [543, 228] width 274 height 22
click at [553, 233] on div "Start 31 May 2024" at bounding box center [543, 228] width 274 height 22
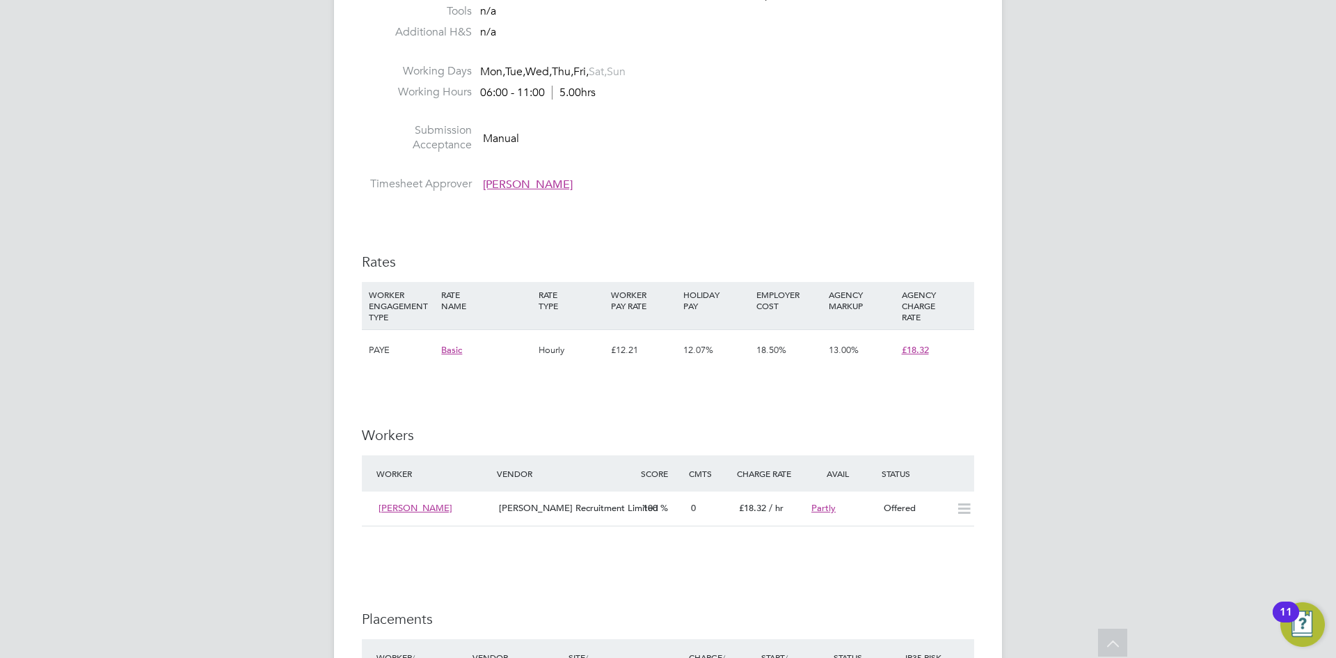
scroll to position [980, 0]
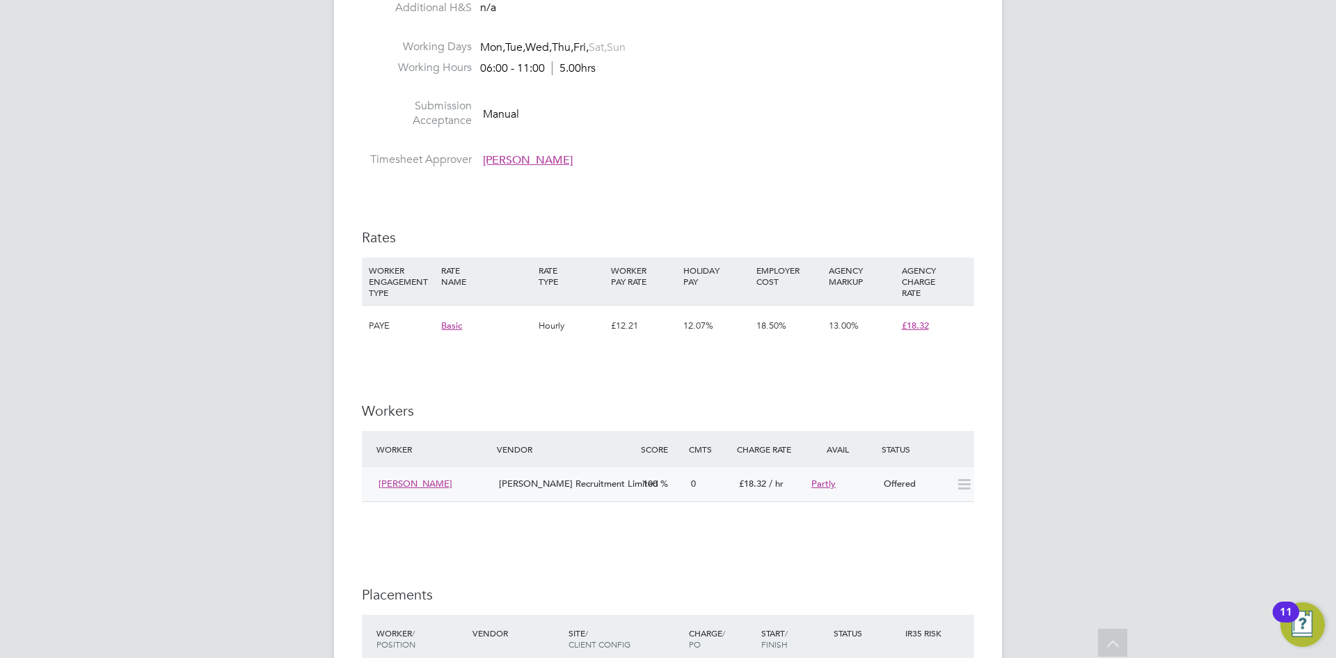
click at [950, 488] on div at bounding box center [962, 483] width 24 height 23
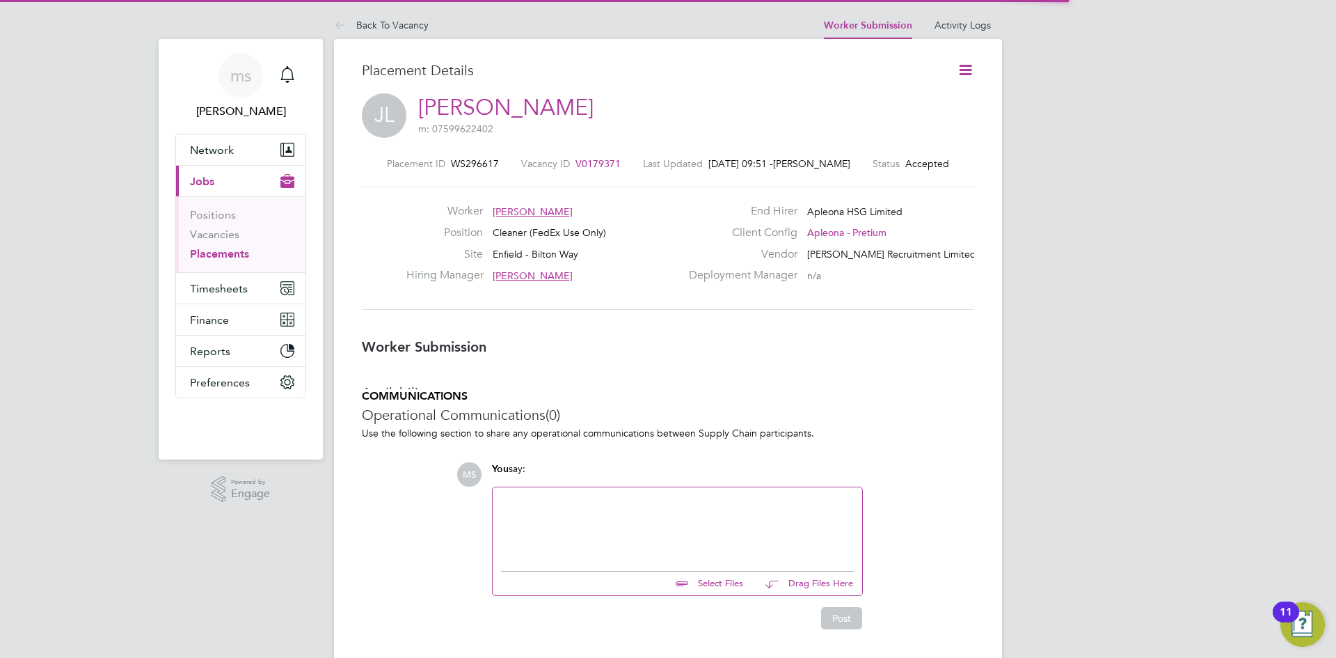
scroll to position [7, 7]
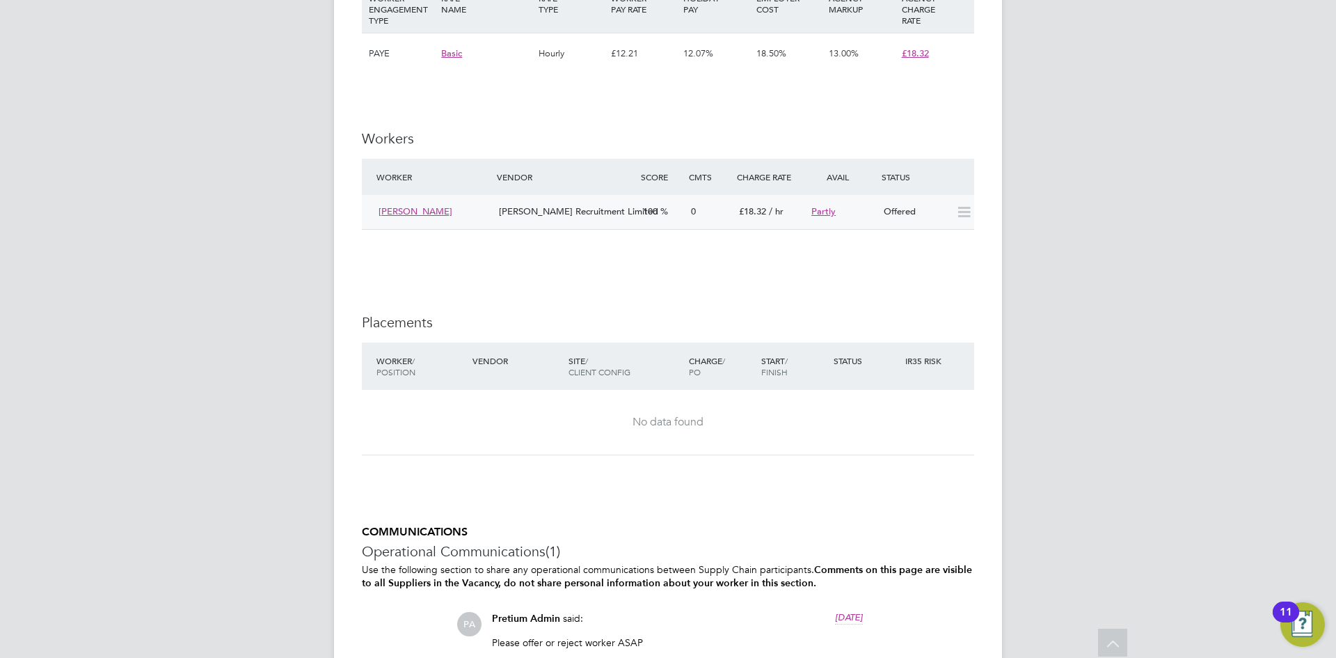
click at [966, 212] on icon at bounding box center [963, 212] width 17 height 11
